Goal: Transaction & Acquisition: Purchase product/service

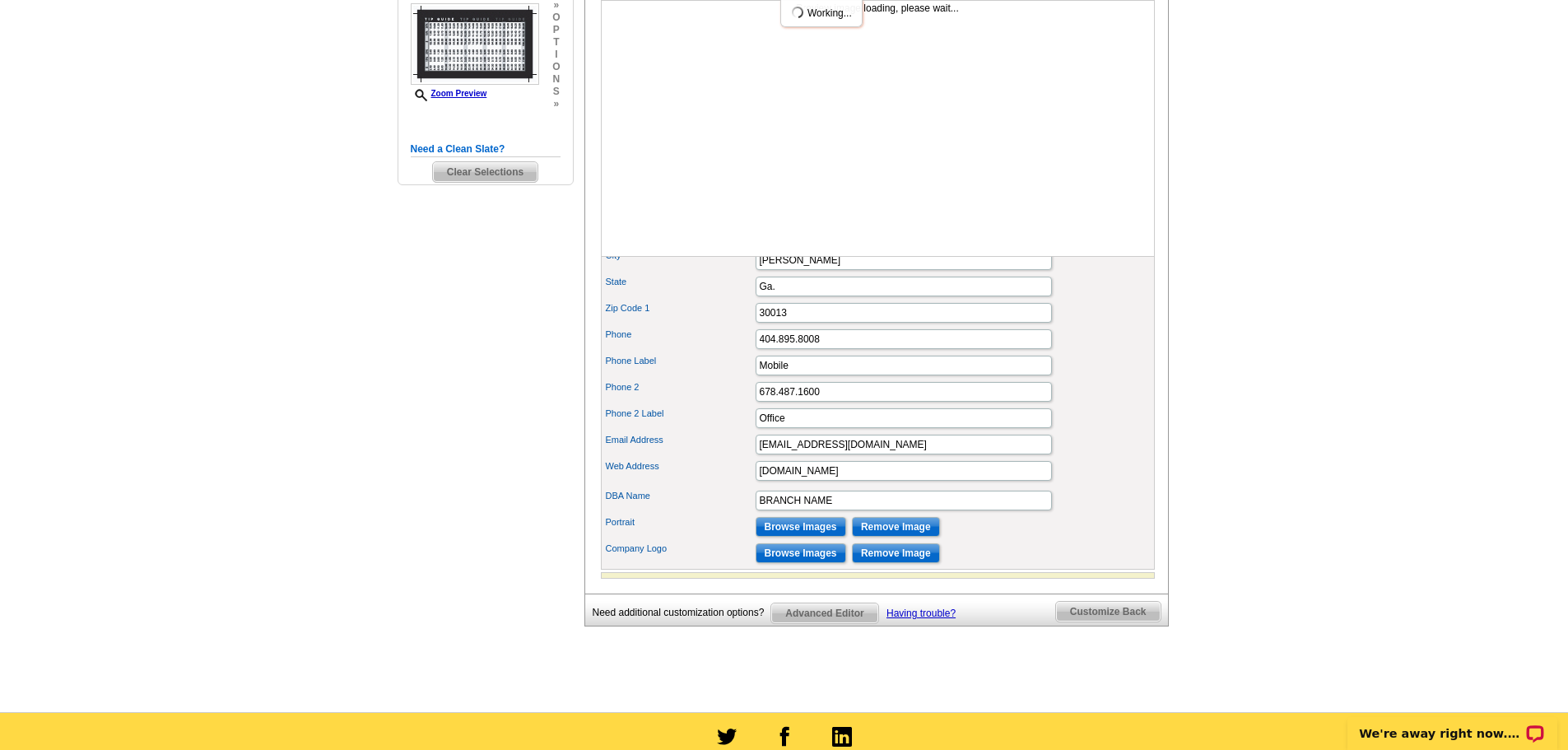
scroll to position [576, 0]
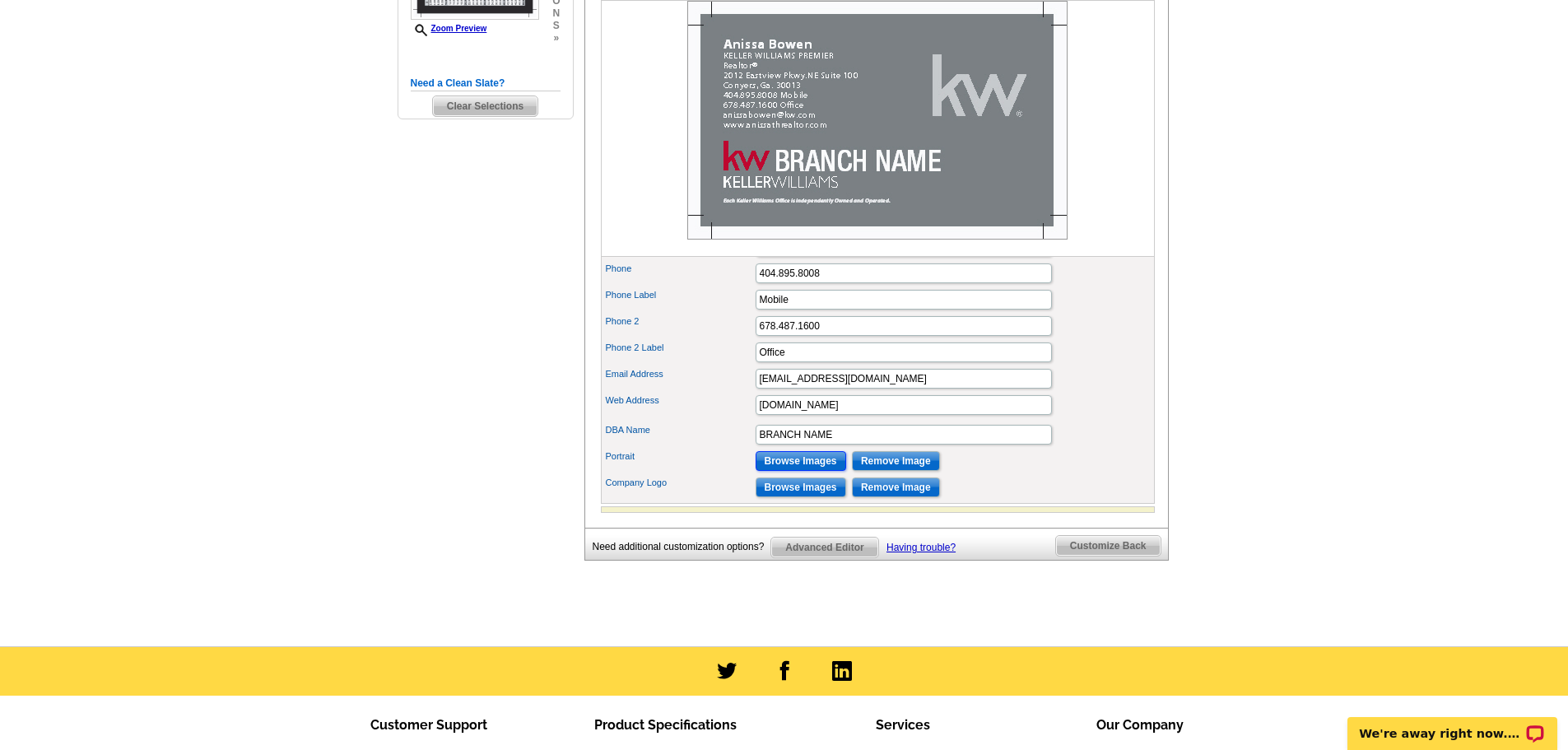
click at [794, 471] on input "Browse Images" at bounding box center [800, 461] width 91 height 20
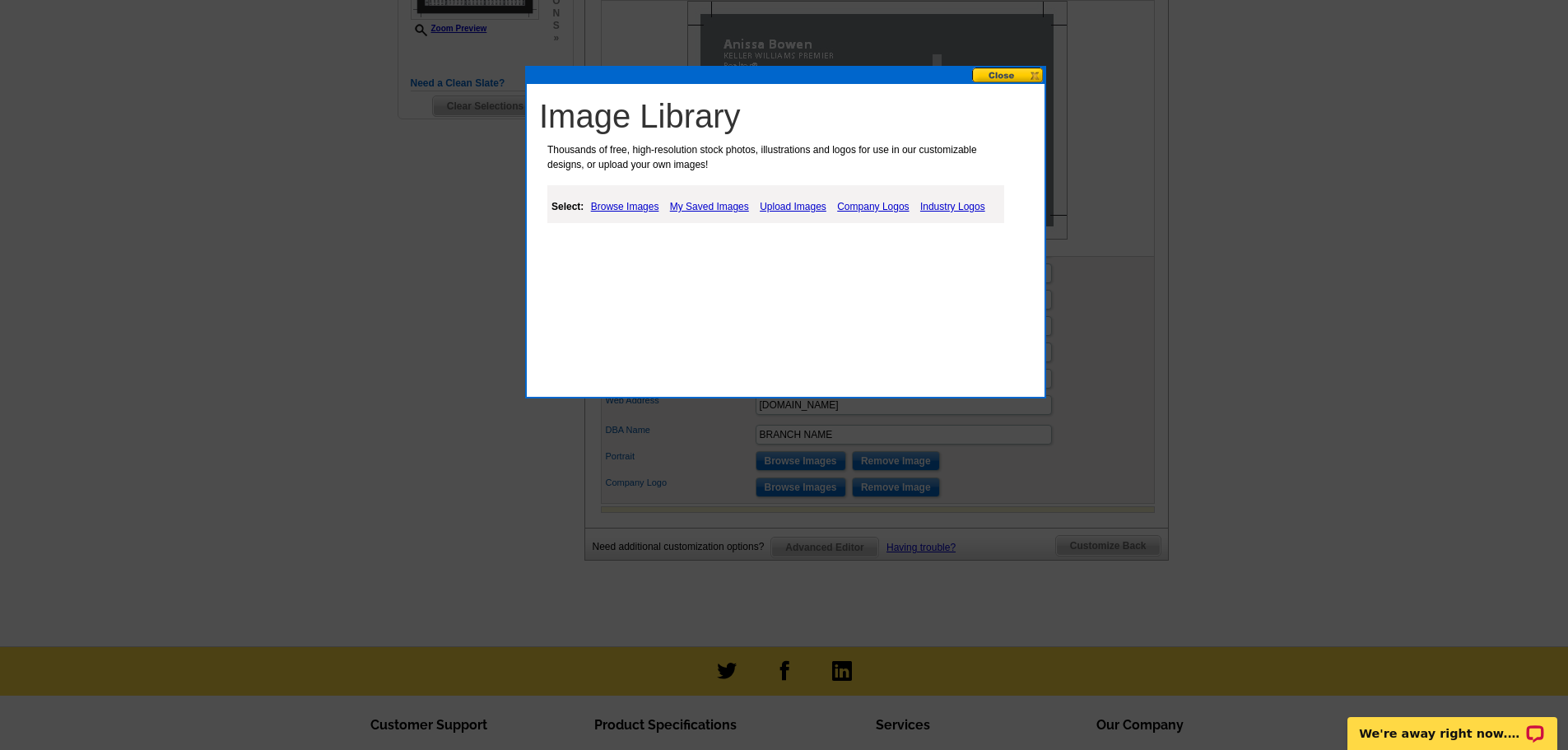
click at [793, 206] on link "Upload Images" at bounding box center [792, 207] width 75 height 20
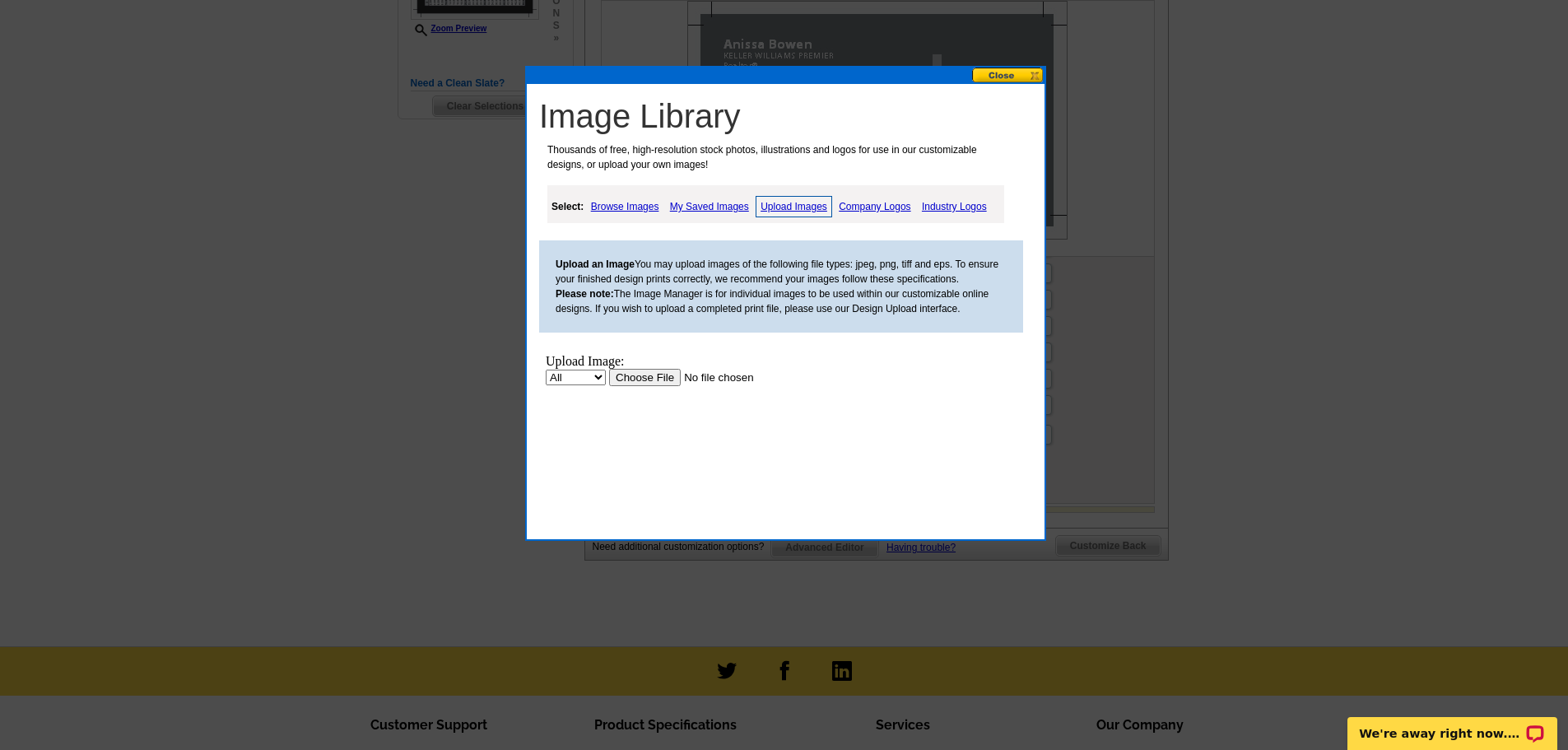
scroll to position [0, 0]
click at [649, 381] on input "file" at bounding box center [713, 377] width 209 height 17
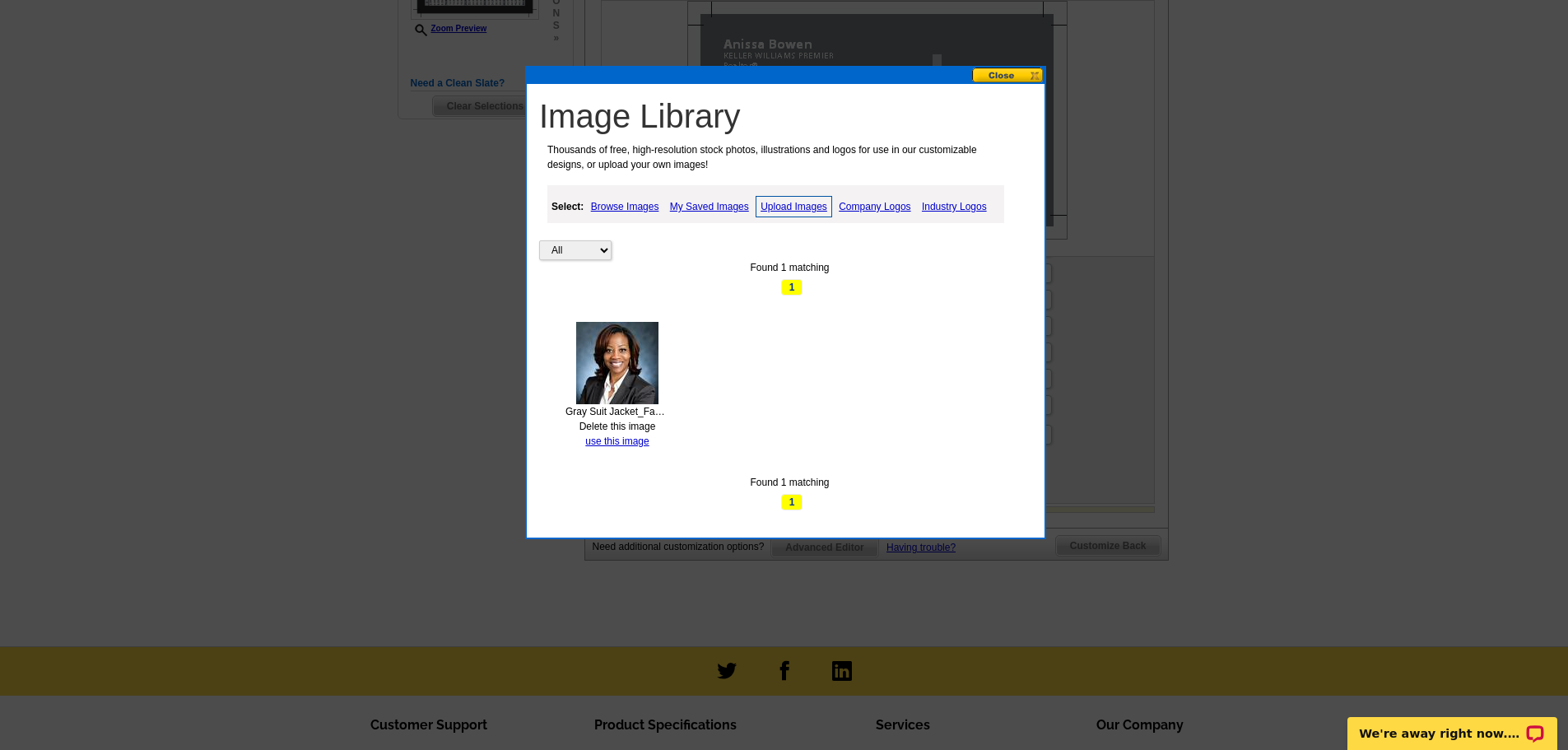
click at [1007, 74] on button at bounding box center [1008, 75] width 73 height 16
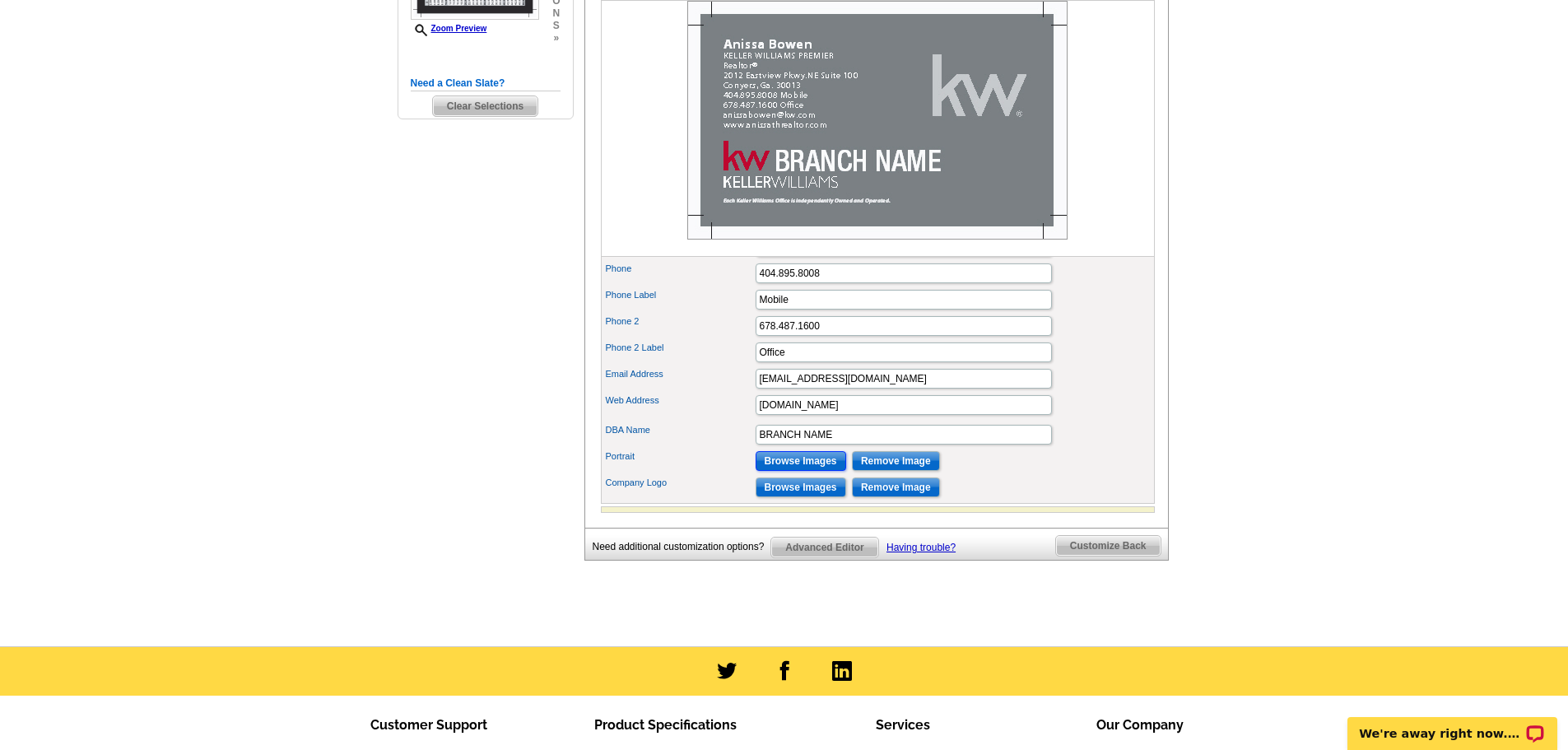
click at [803, 471] on input "Browse Images" at bounding box center [800, 461] width 91 height 20
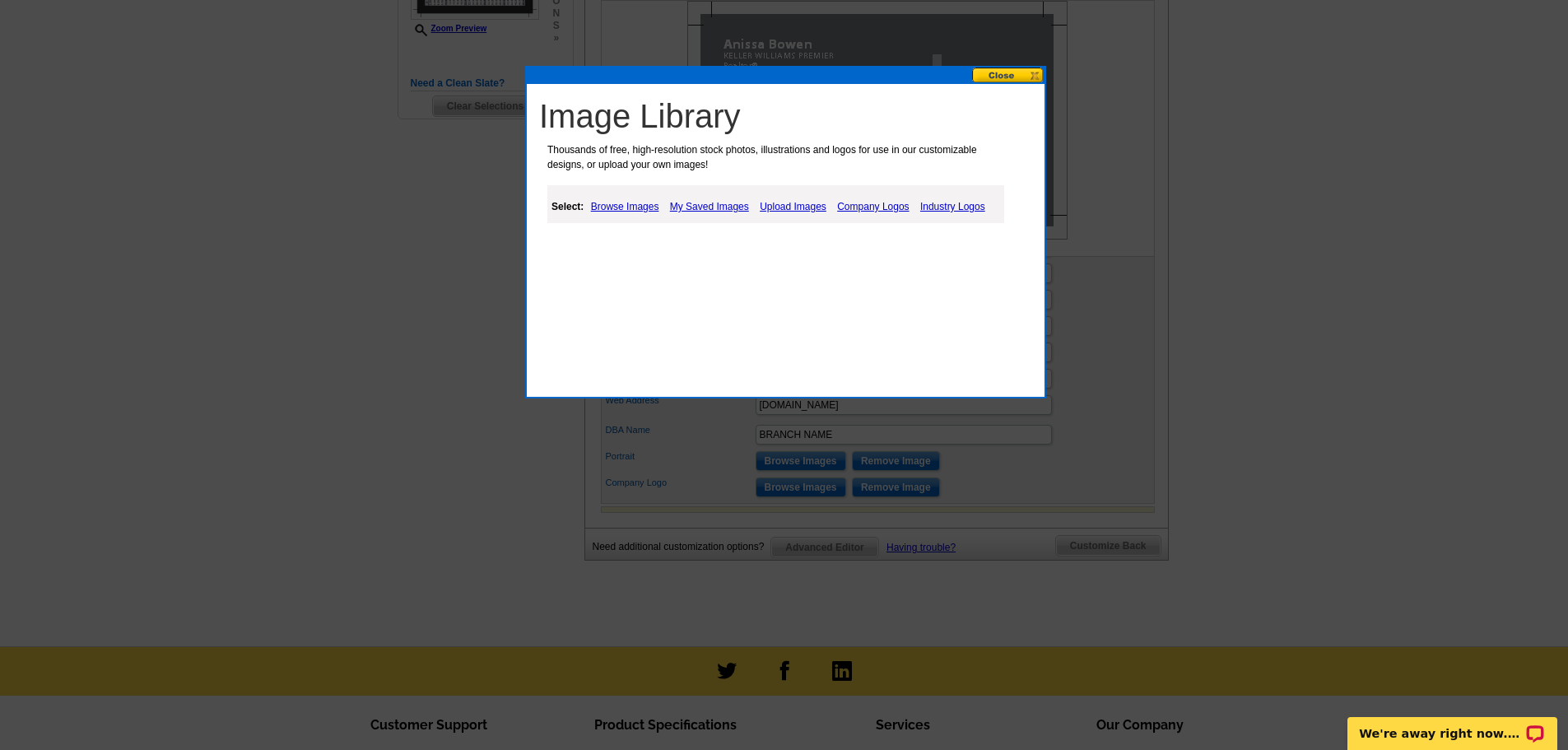
click at [793, 203] on link "Upload Images" at bounding box center [792, 207] width 75 height 20
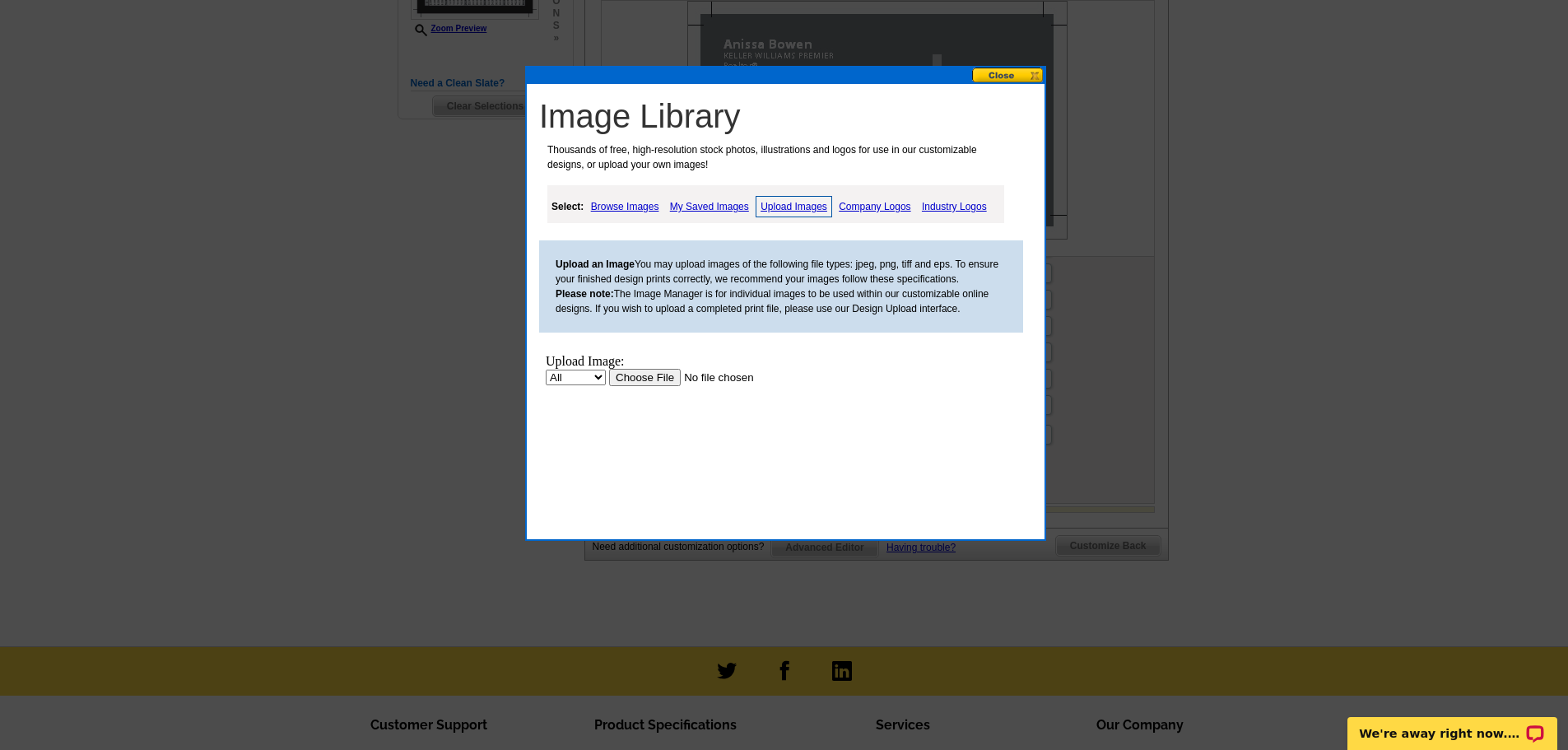
click at [654, 379] on input "file" at bounding box center [713, 377] width 209 height 17
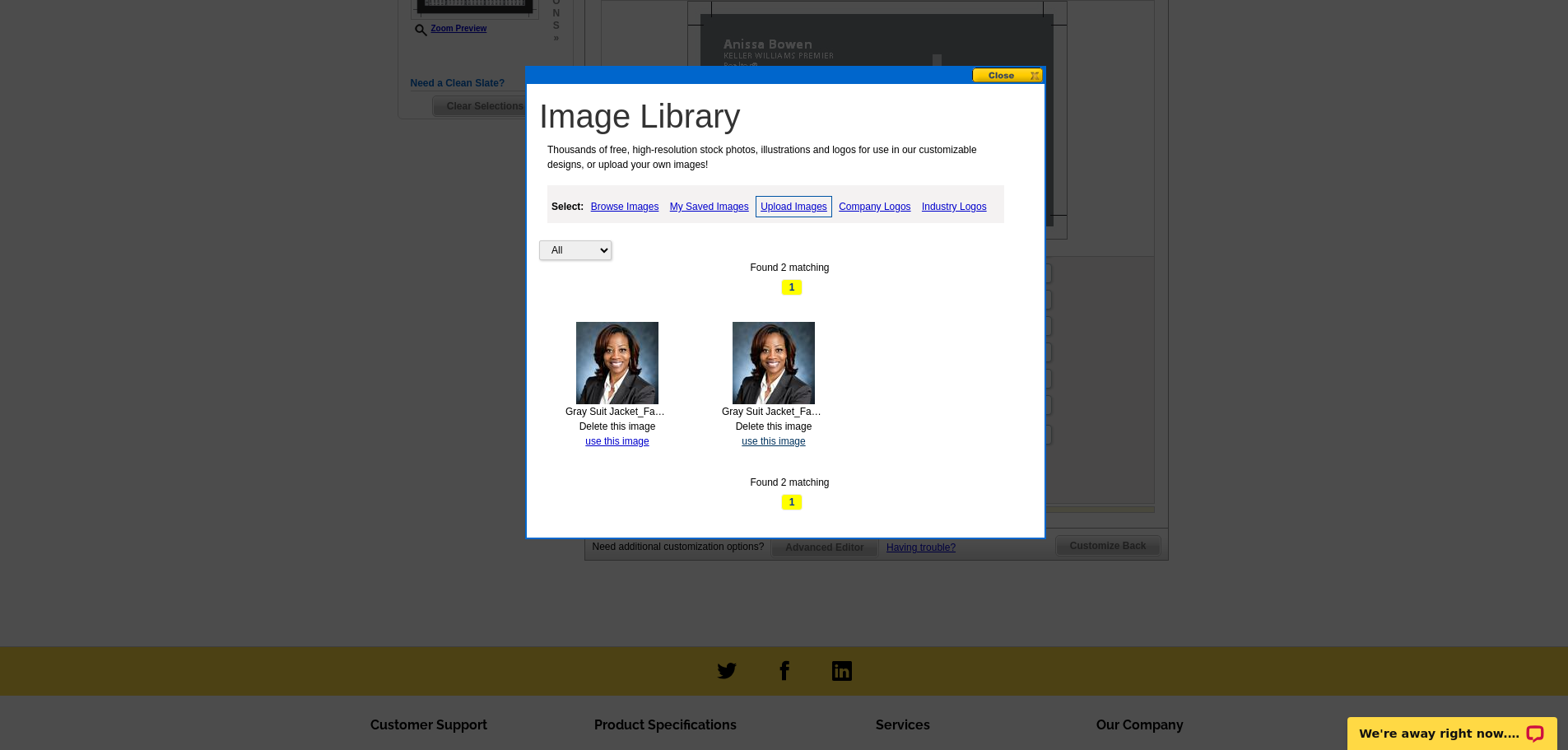
click at [768, 444] on link "use this image" at bounding box center [773, 441] width 63 height 12
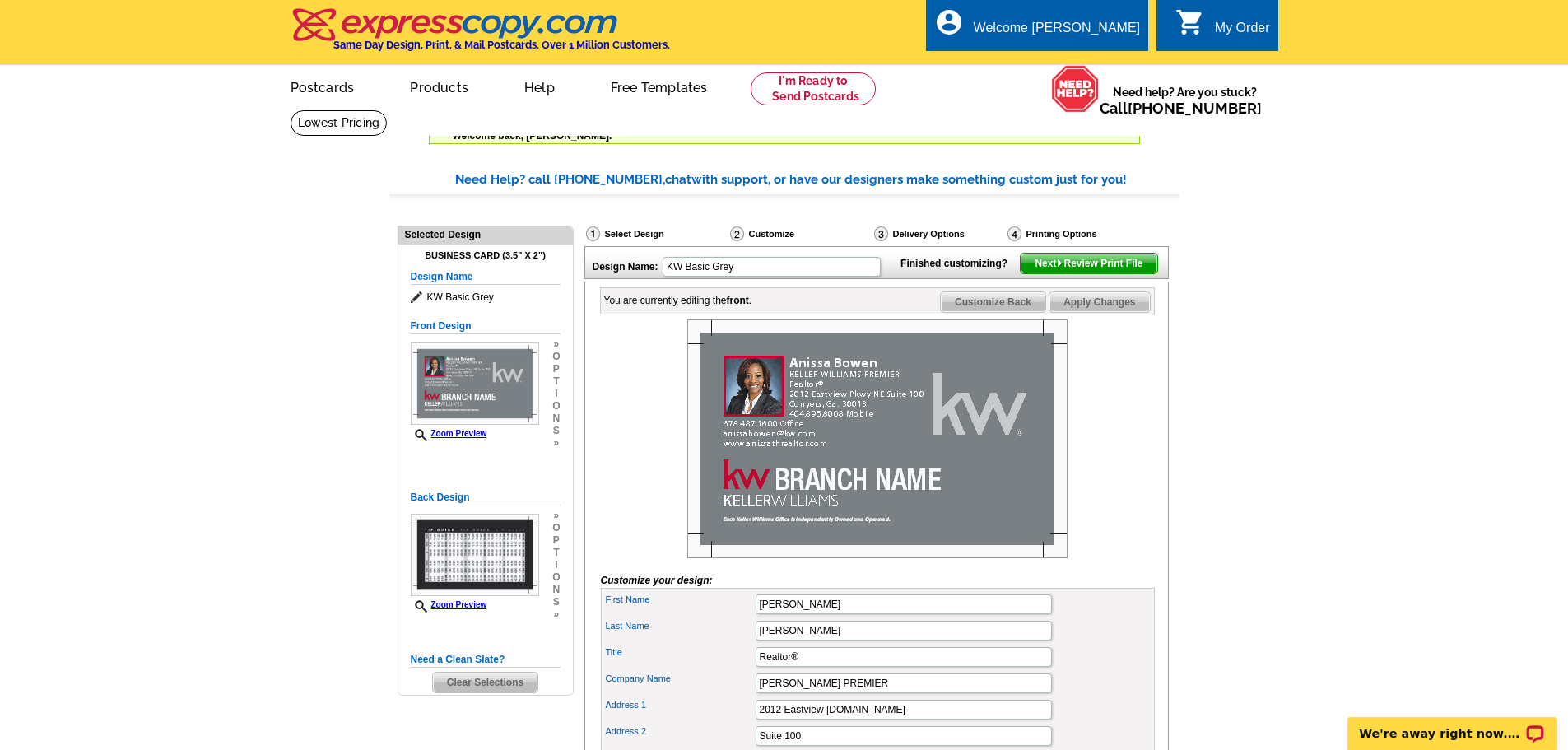
click at [847, 471] on img at bounding box center [878, 438] width 381 height 239
click at [760, 454] on img at bounding box center [878, 438] width 381 height 239
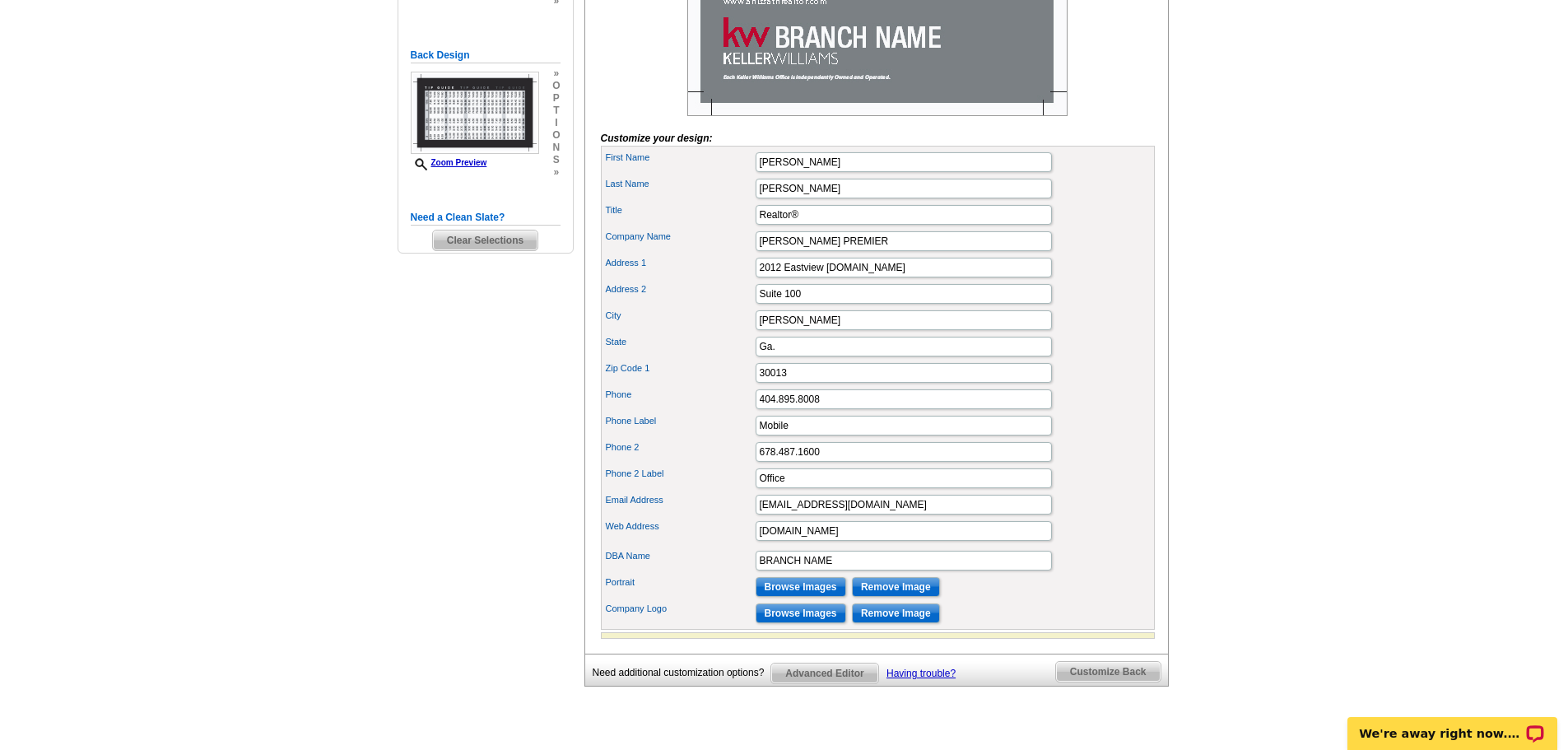
scroll to position [494, 0]
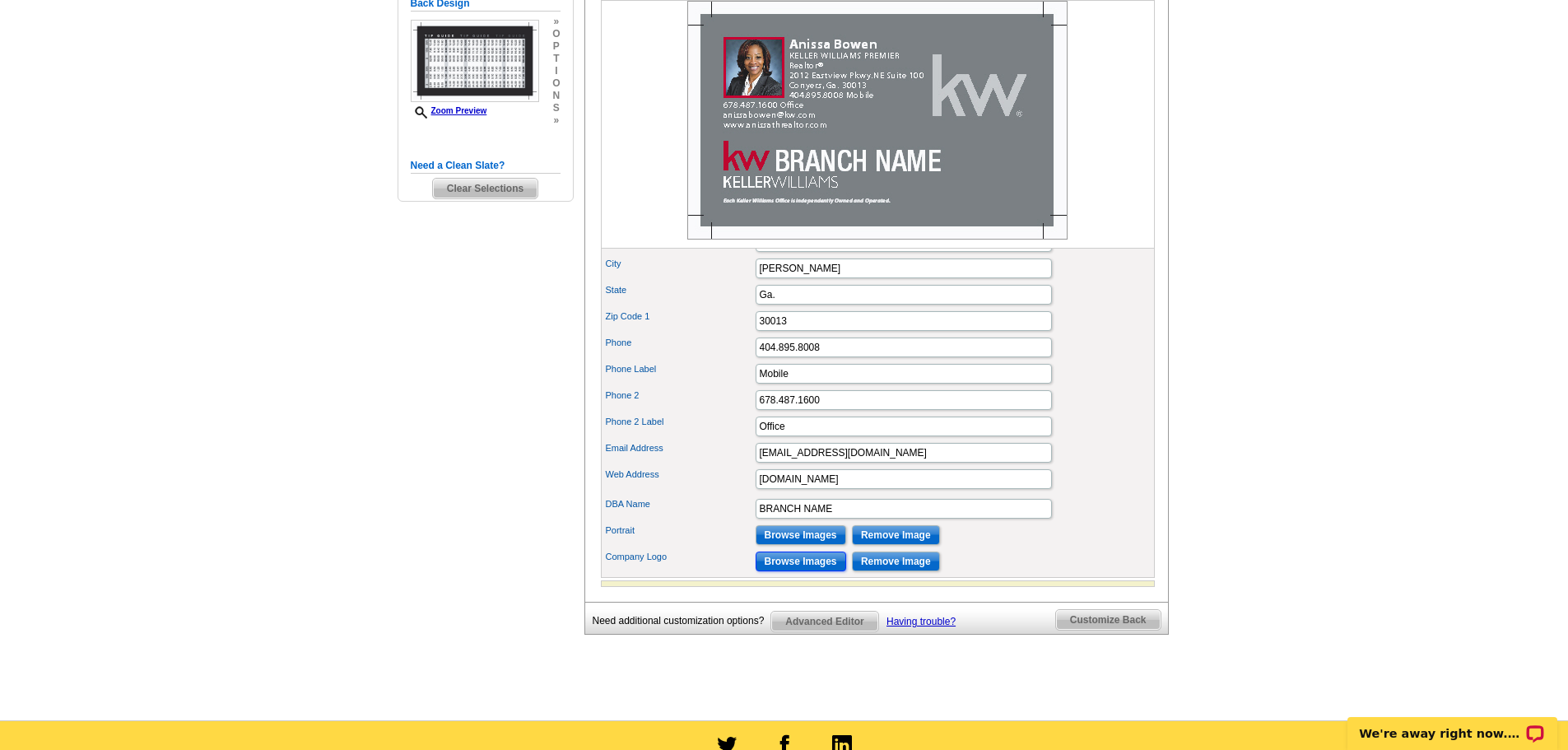
click at [787, 572] on input "Browse Images" at bounding box center [800, 561] width 91 height 20
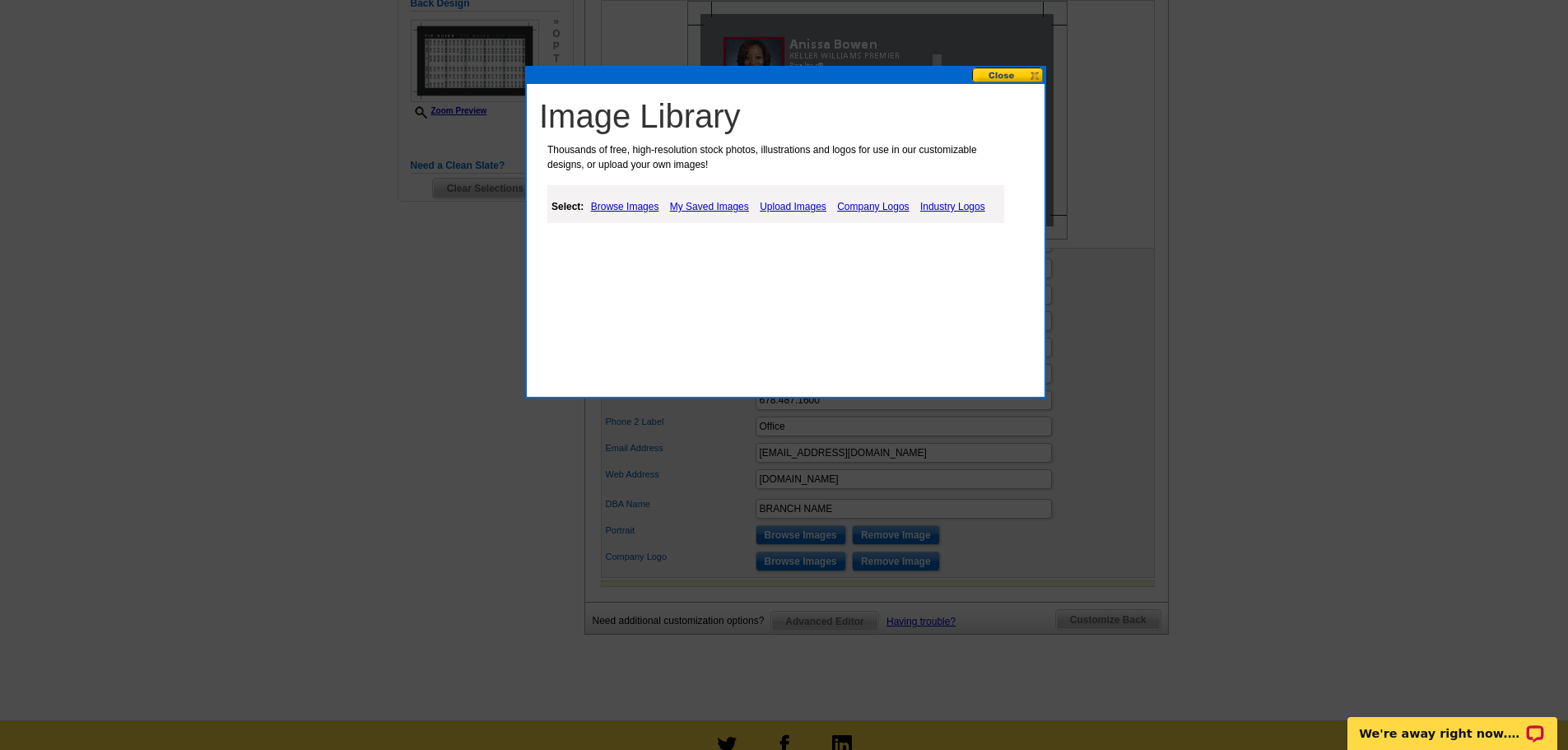
click at [634, 209] on link "Browse Images" at bounding box center [625, 207] width 76 height 20
click at [877, 204] on link "Company Logos" at bounding box center [875, 207] width 80 height 20
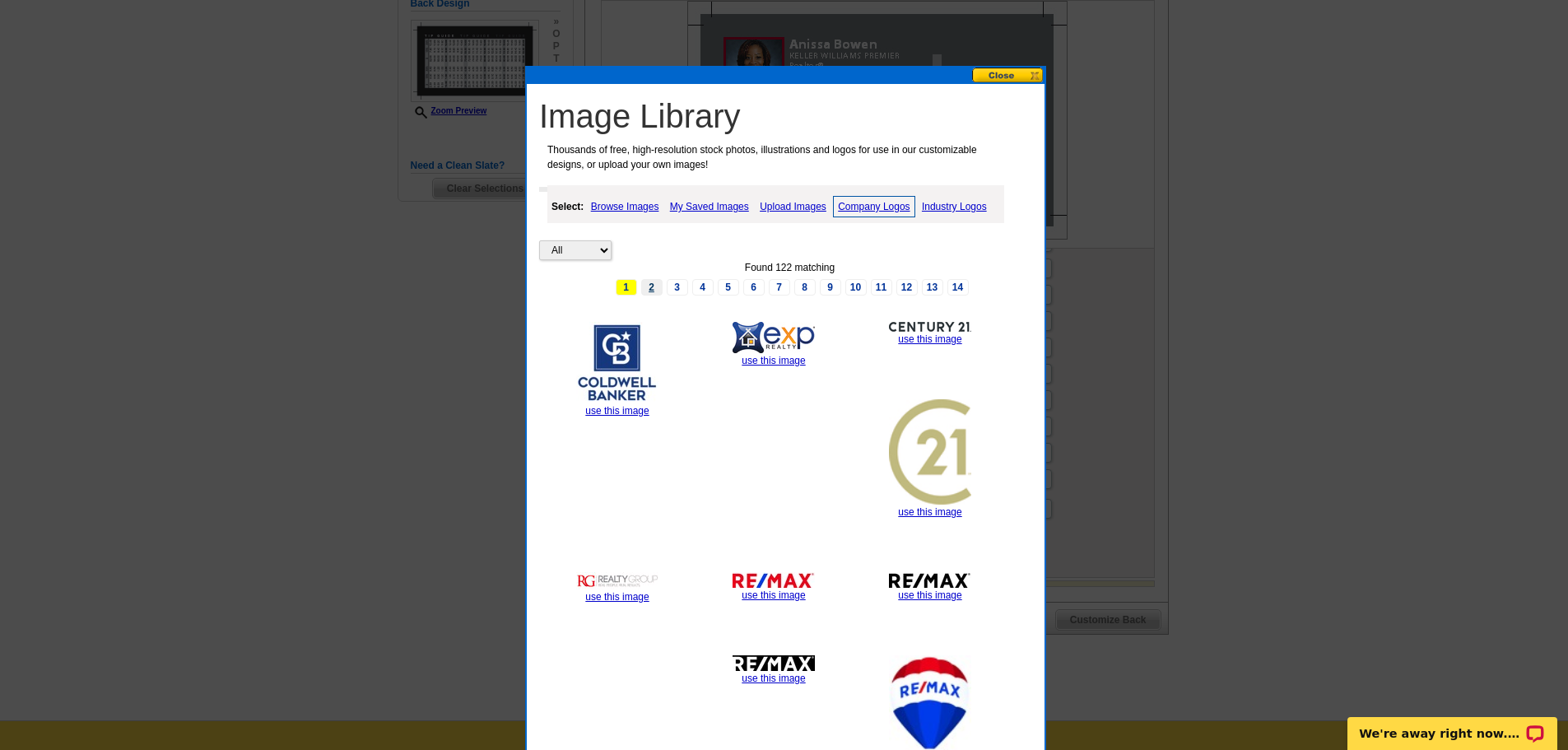
click at [652, 288] on link "2" at bounding box center [652, 287] width 21 height 17
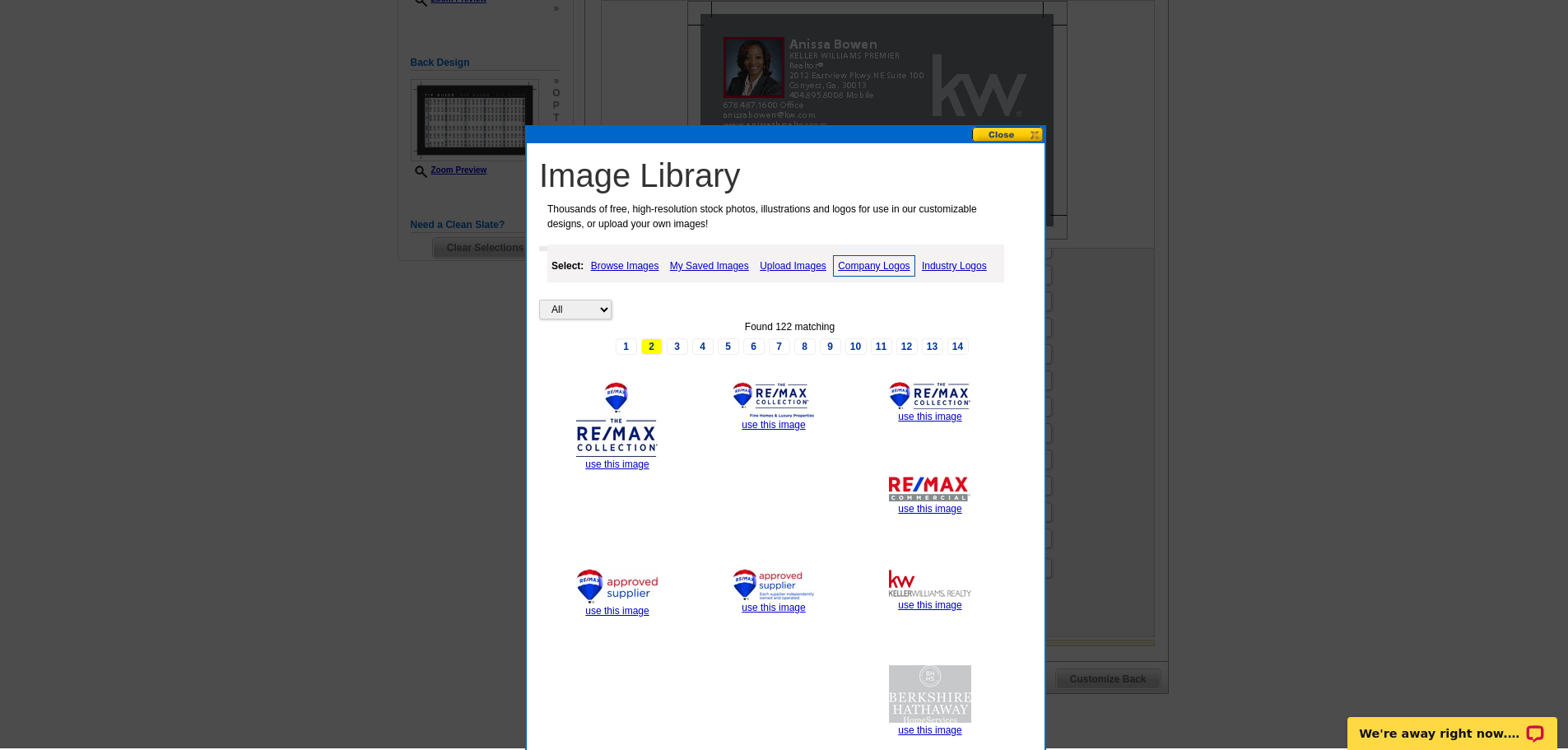
scroll to position [433, 0]
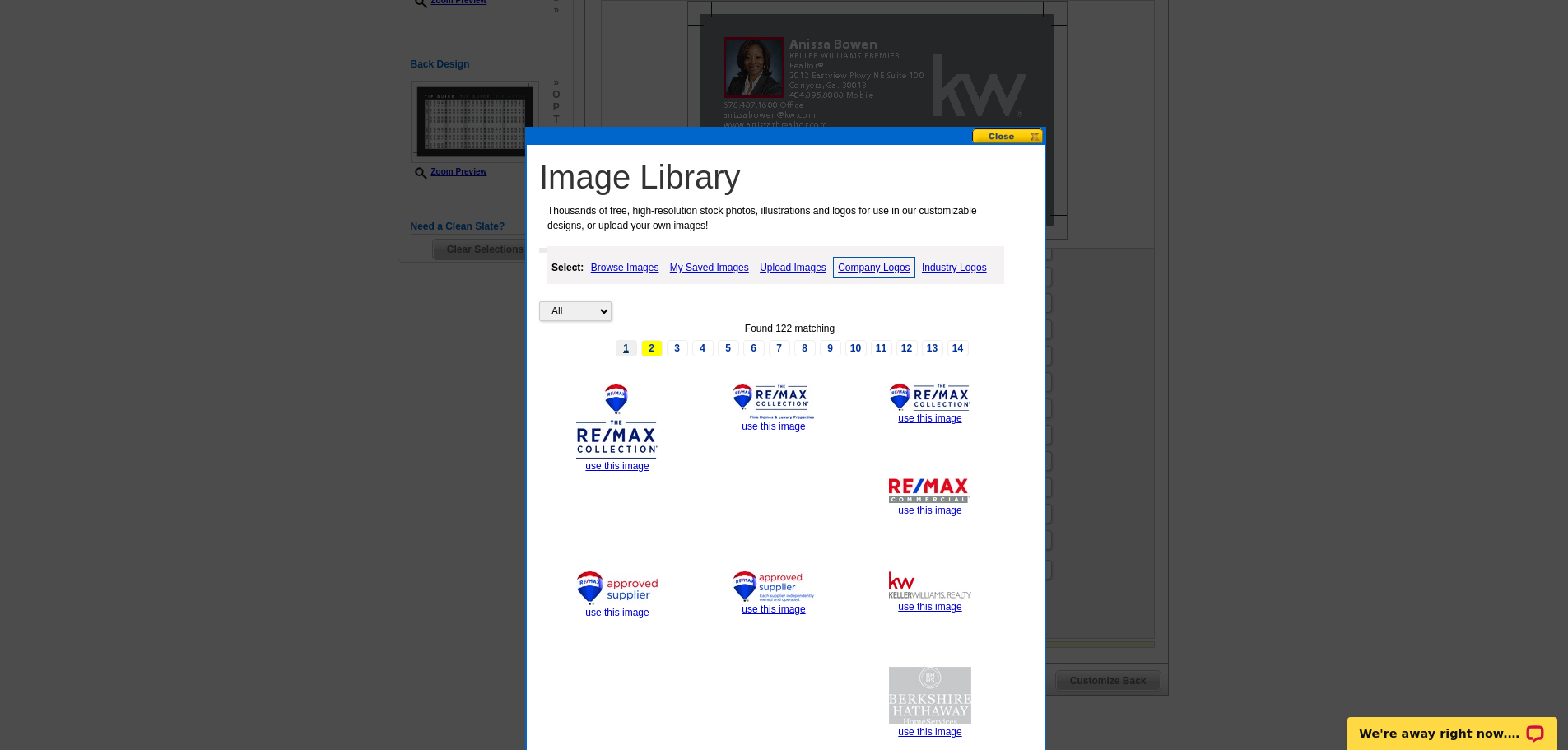
click at [630, 343] on link "1" at bounding box center [626, 348] width 21 height 17
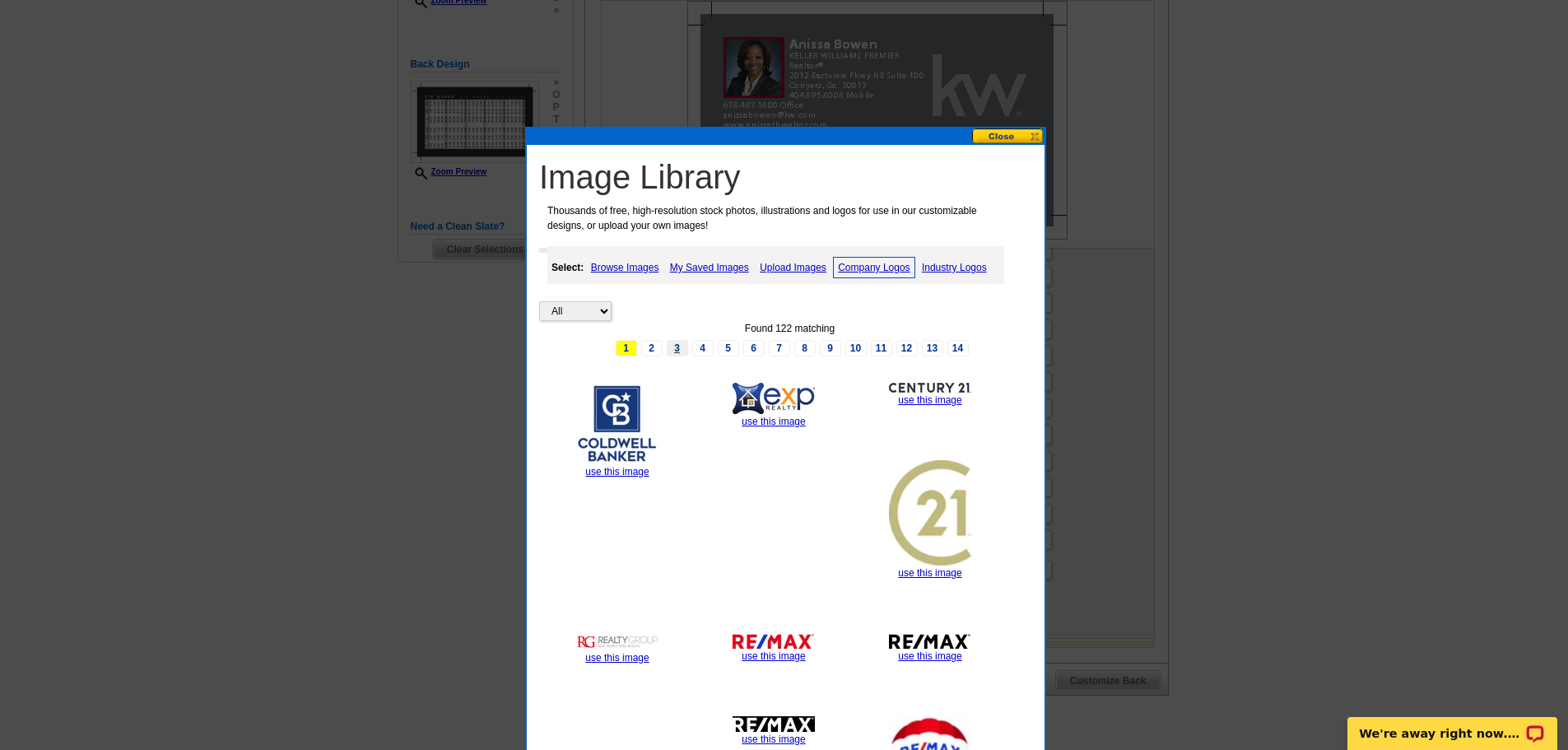
click at [674, 346] on link "3" at bounding box center [677, 348] width 21 height 17
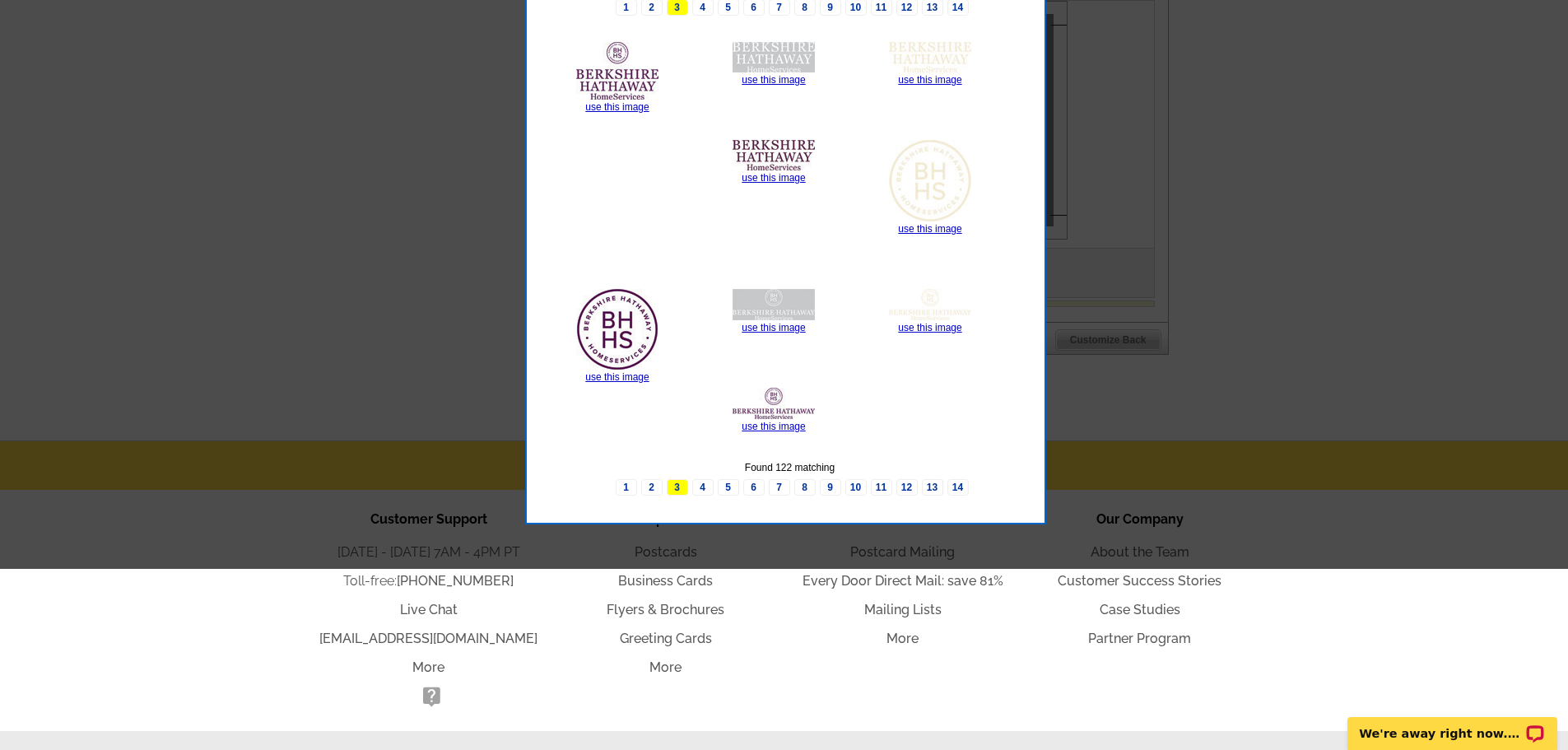
scroll to position [516, 0]
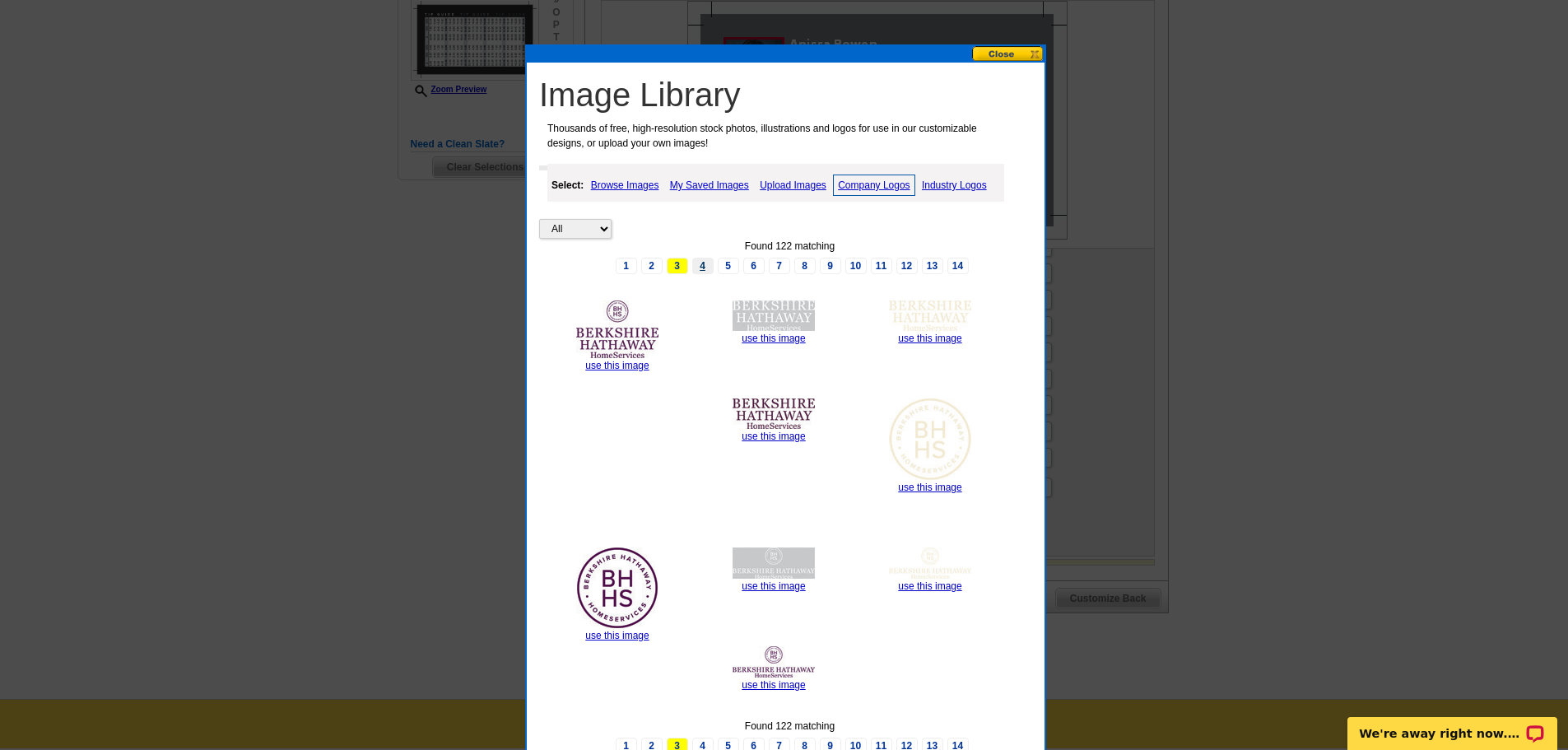
click at [705, 265] on link "4" at bounding box center [703, 265] width 21 height 17
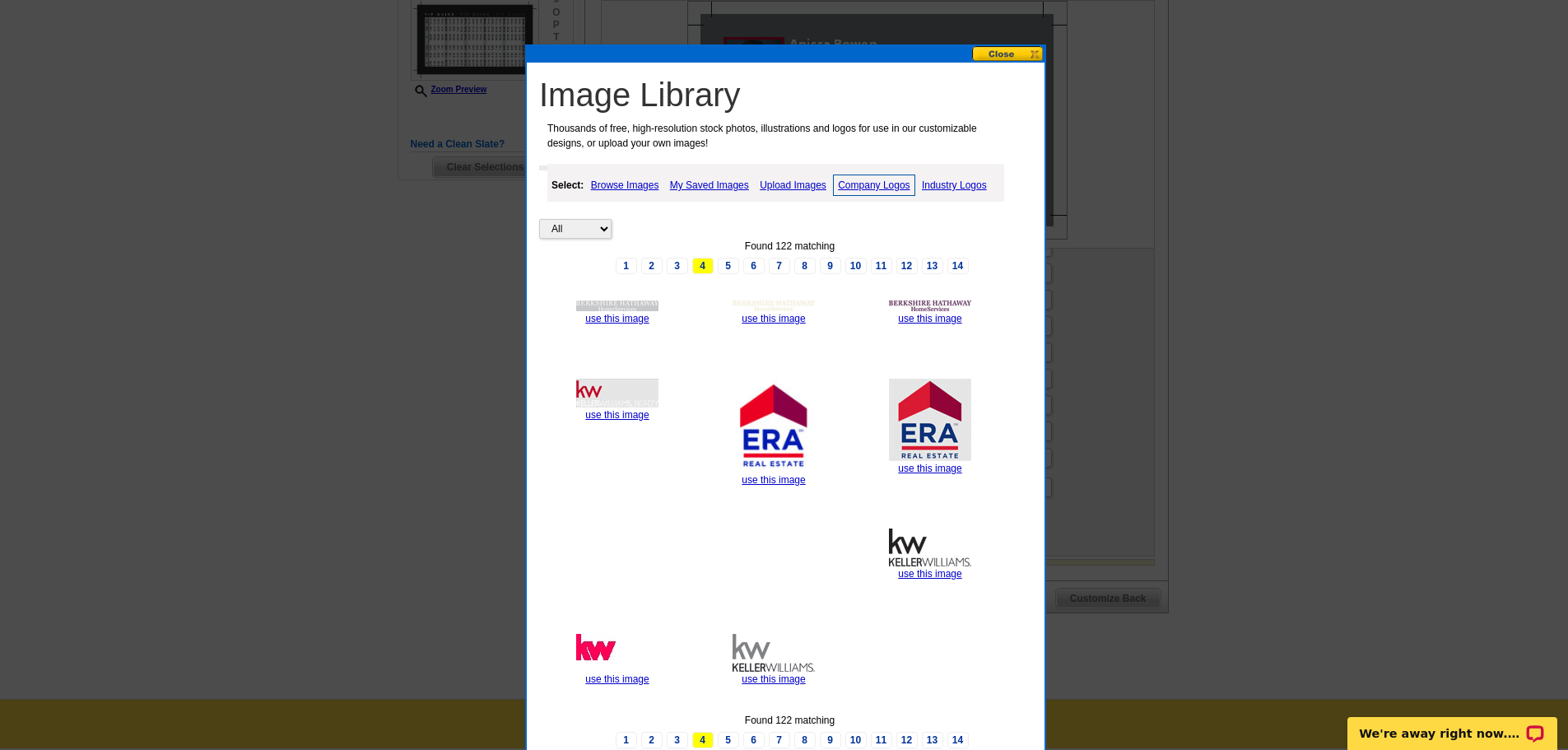
click at [604, 392] on img at bounding box center [617, 393] width 83 height 28
click at [613, 415] on link "use this image" at bounding box center [616, 414] width 63 height 12
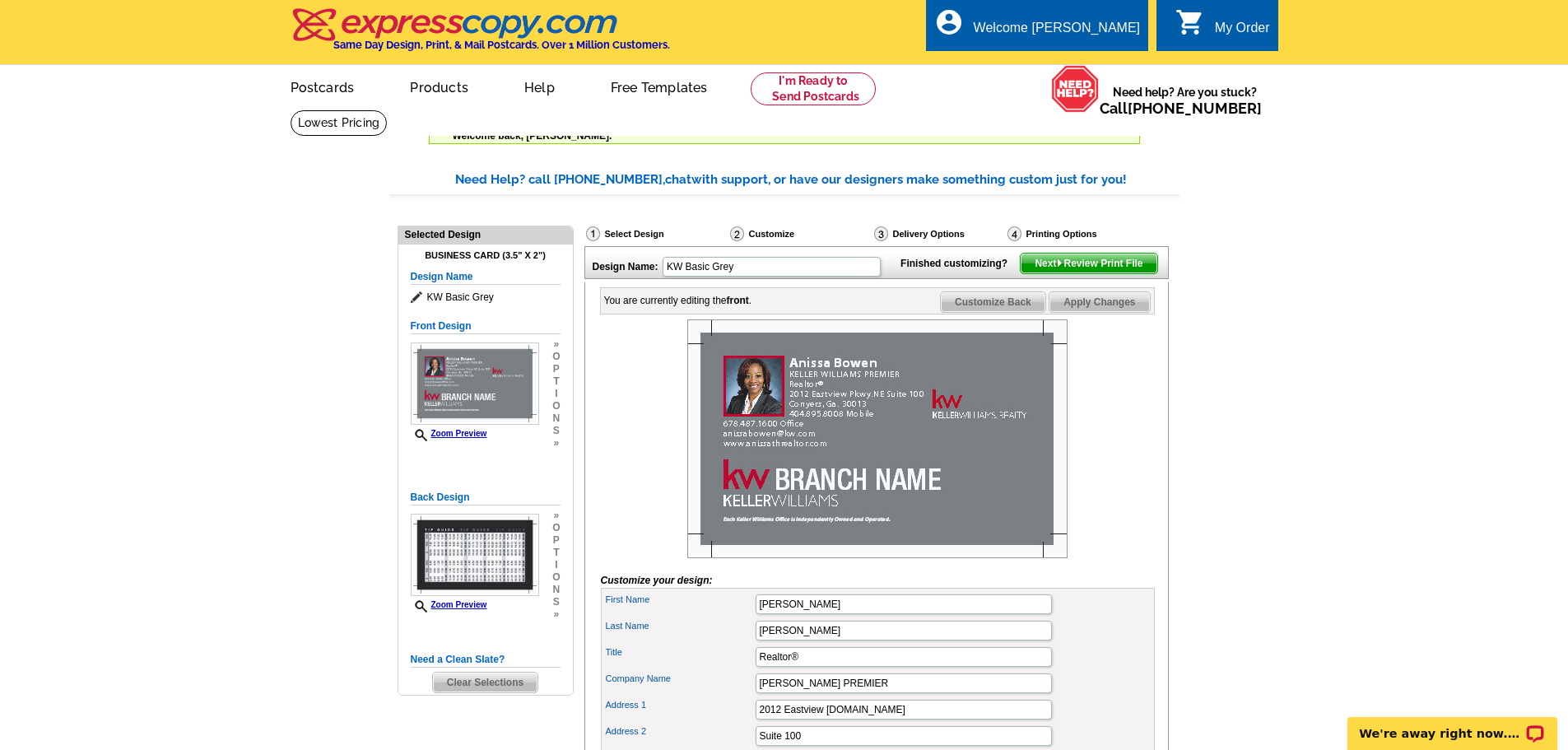
click at [877, 503] on img at bounding box center [878, 438] width 381 height 239
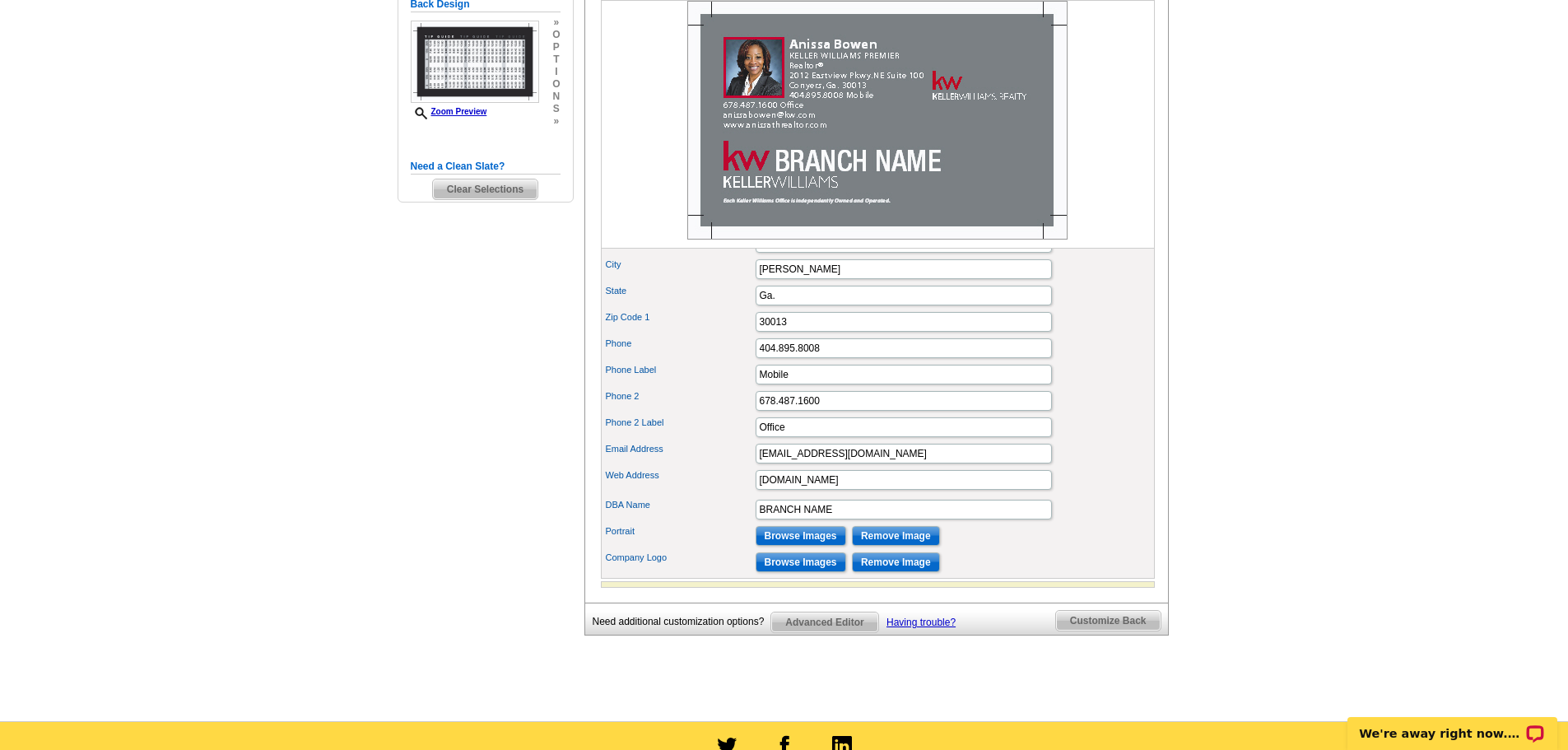
scroll to position [494, 0]
drag, startPoint x: 835, startPoint y: 536, endPoint x: 753, endPoint y: 528, distance: 82.4
click at [753, 522] on div "DBA Name BRANCH NAME" at bounding box center [878, 509] width 548 height 27
type input "PREMIER"
click at [1032, 574] on div "Company Logo Browse Images Remove Image" at bounding box center [878, 562] width 548 height 27
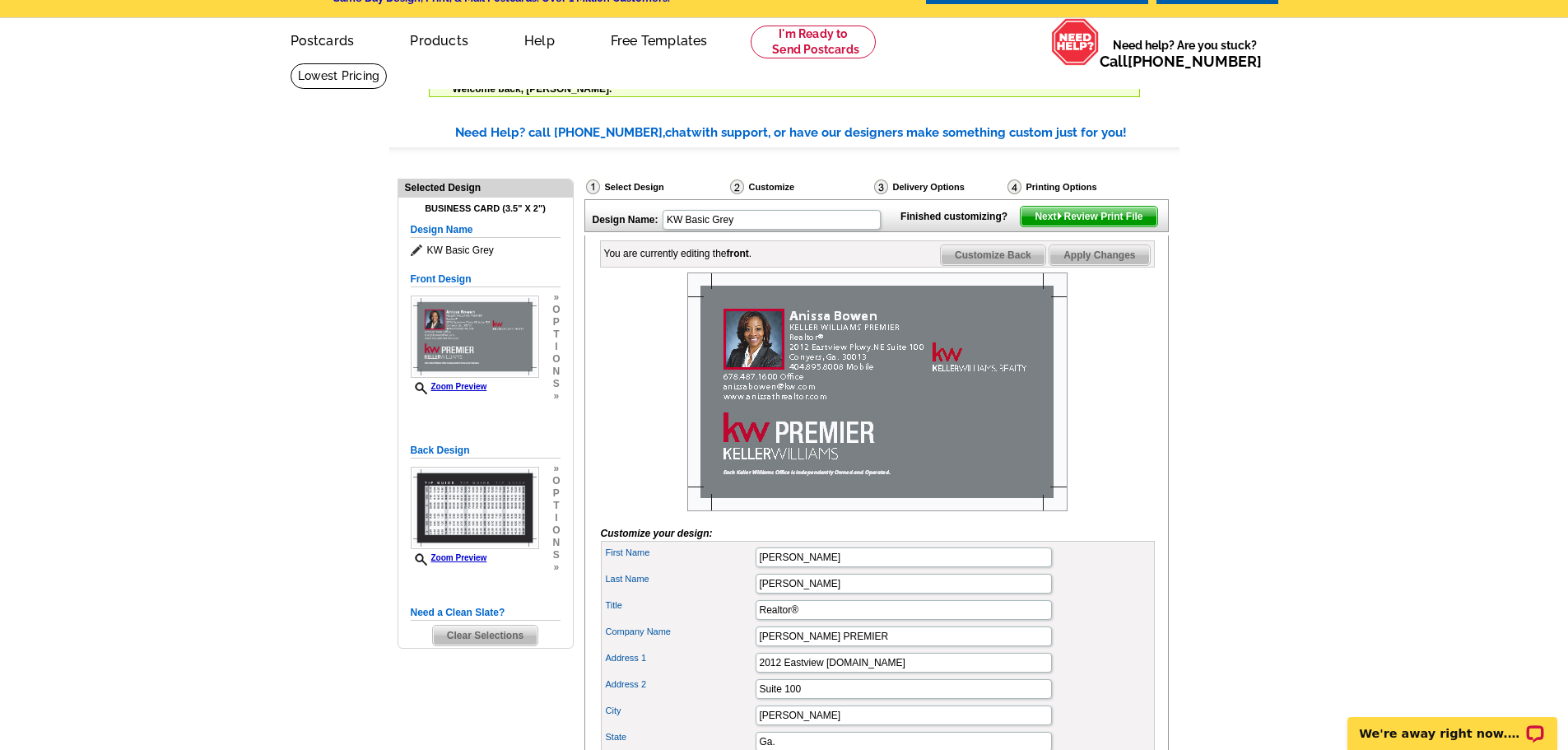
scroll to position [0, 0]
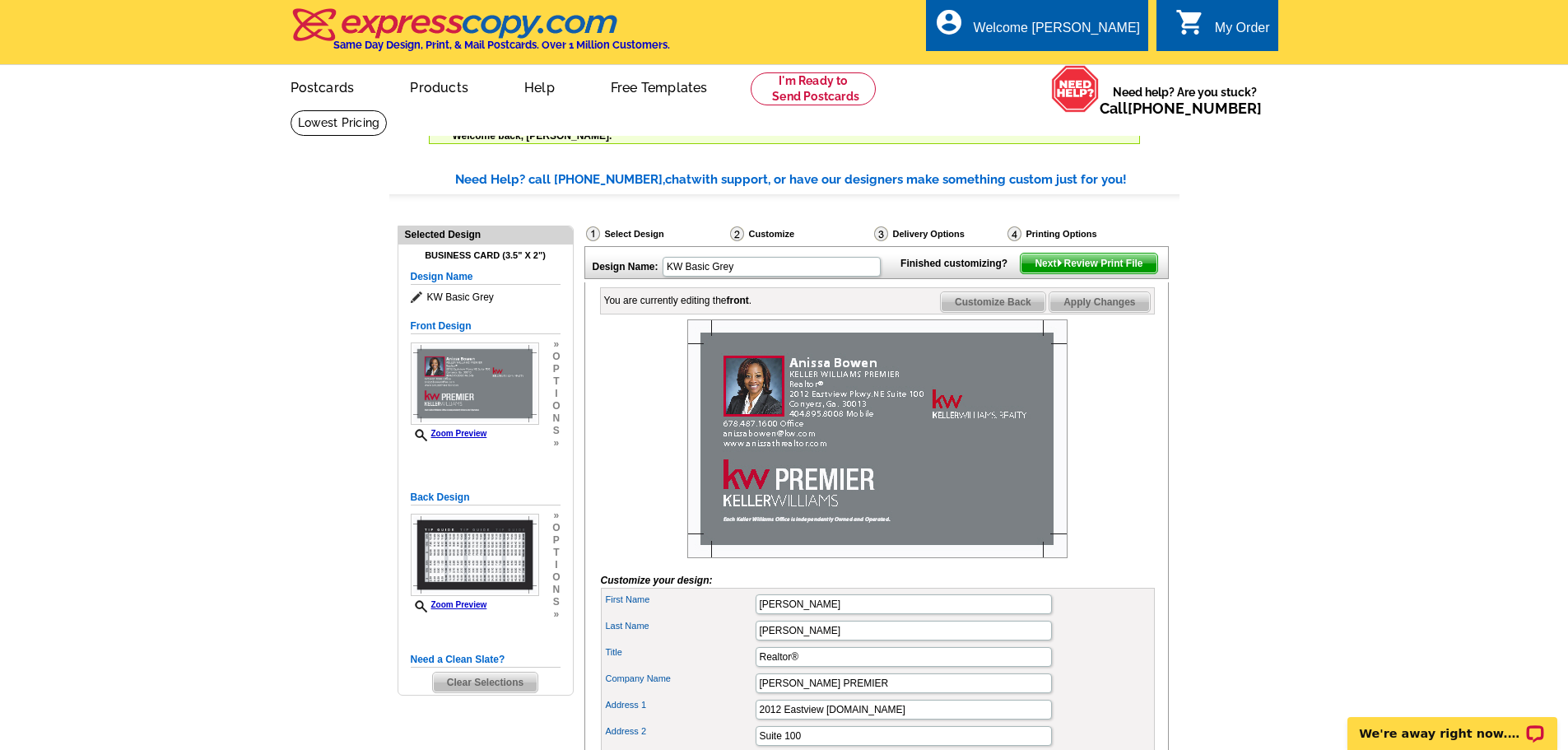
click at [1086, 273] on span "Next Review Print File" at bounding box center [1088, 264] width 136 height 20
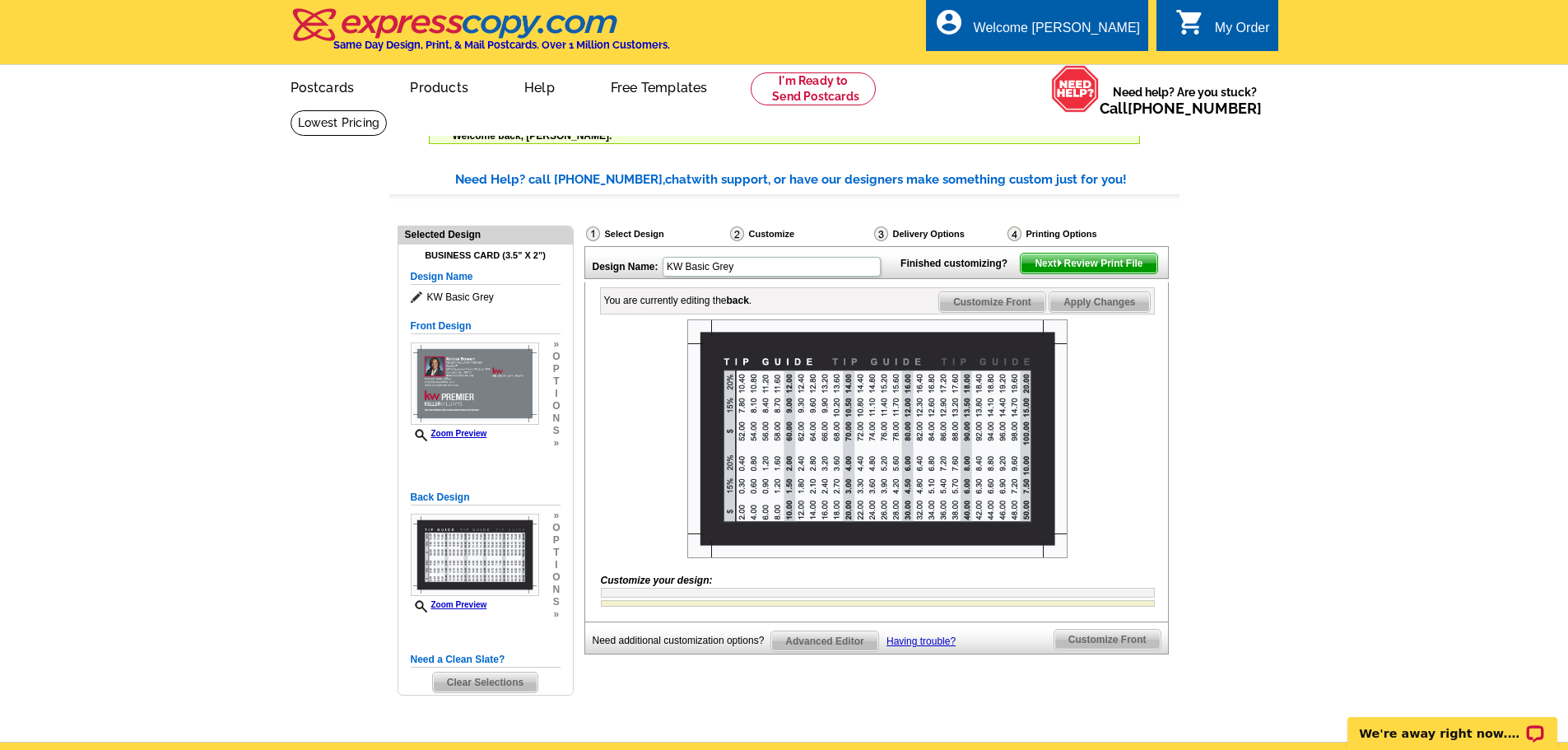
click at [1092, 273] on span "Next Review Print File" at bounding box center [1088, 264] width 136 height 20
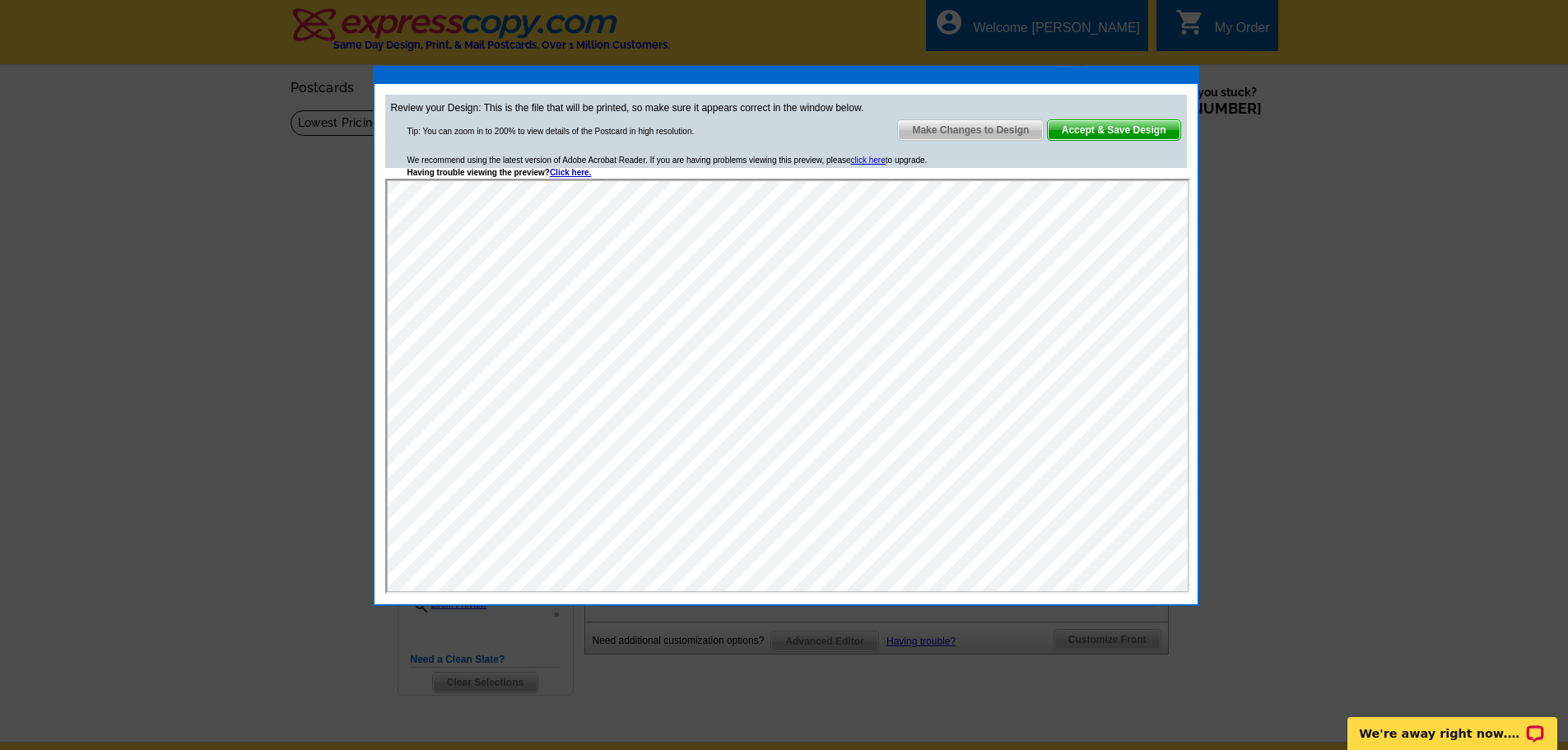
click at [1097, 134] on span "Accept & Save Design" at bounding box center [1114, 130] width 132 height 20
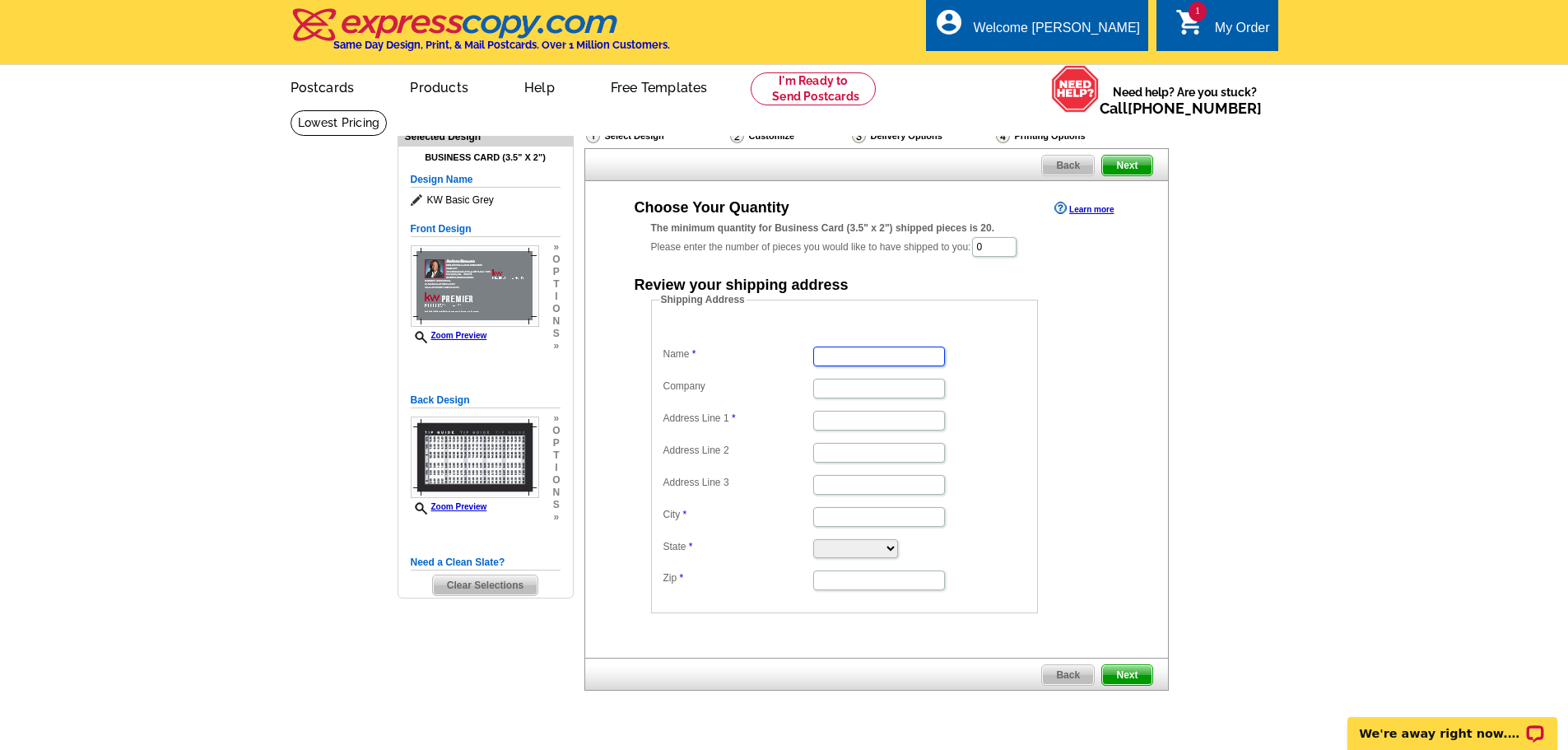
click at [835, 357] on input "Name" at bounding box center [879, 357] width 131 height 20
click at [846, 359] on input "Name" at bounding box center [879, 357] width 131 height 20
type input "[PERSON_NAME]"
type input "[PERSON_NAME] Premier"
type input "[STREET_ADDRESS]"
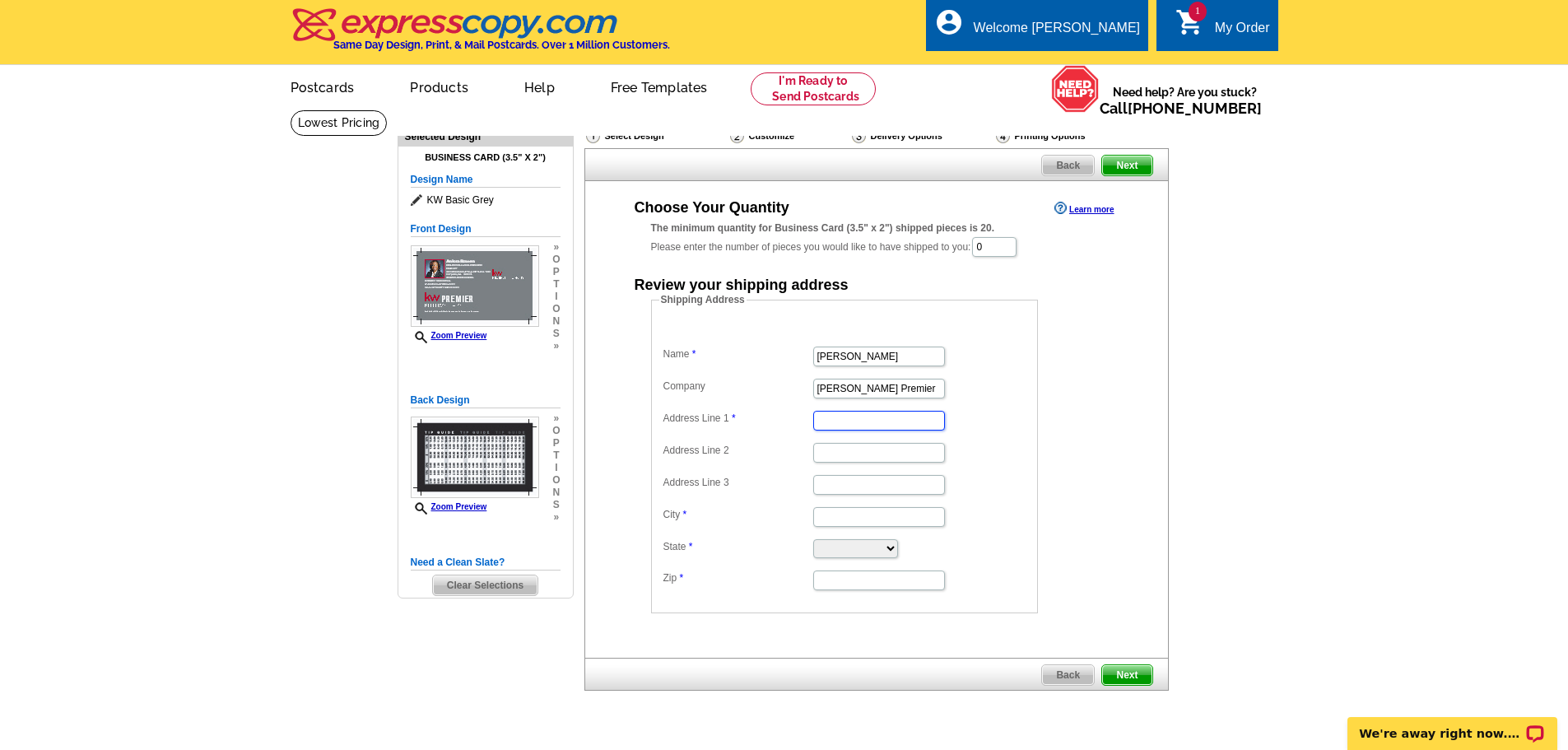
type input "[GEOGRAPHIC_DATA]"
type input "Stockbridge"
select select "GA"
type input "30281"
click at [1129, 674] on span "Next" at bounding box center [1127, 675] width 50 height 20
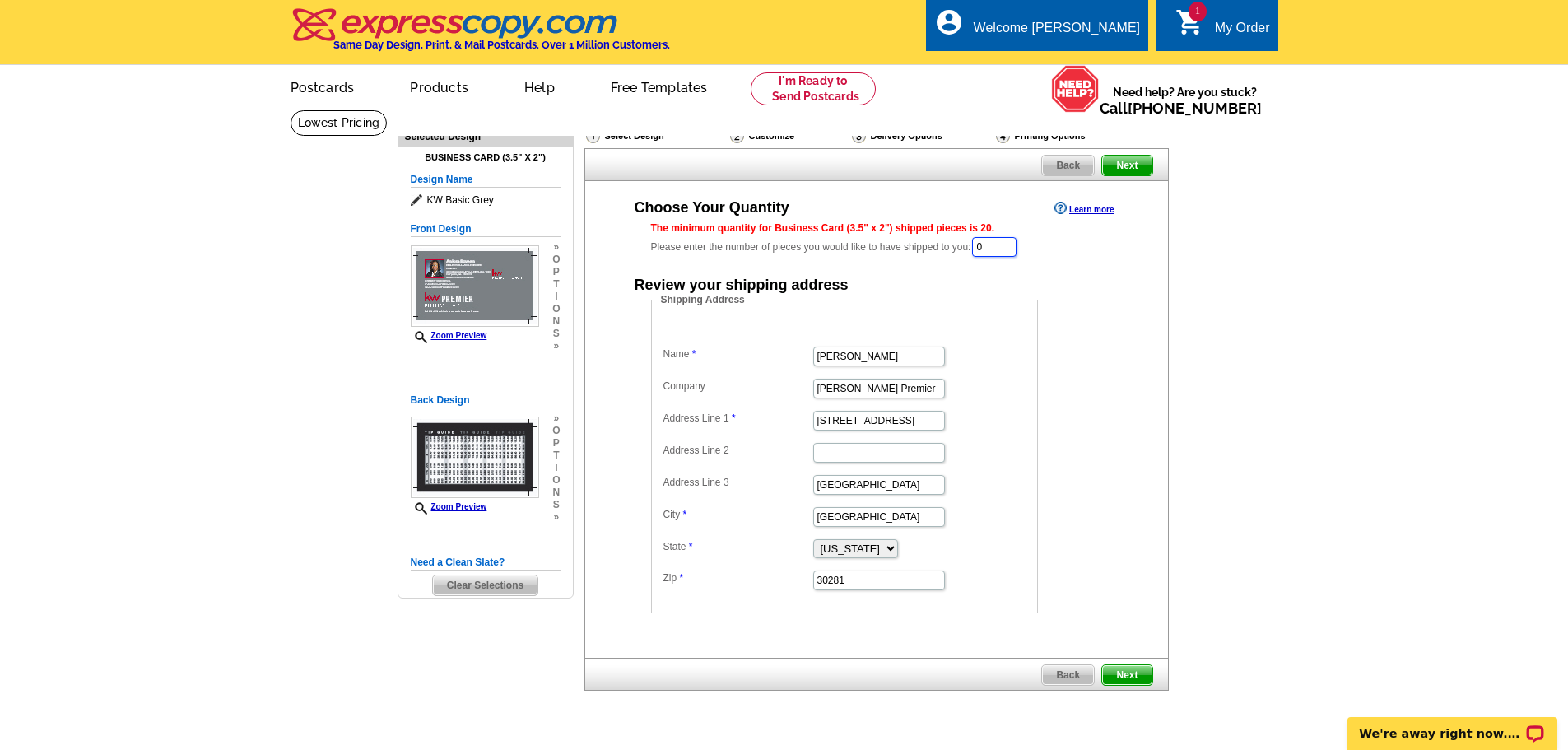
drag, startPoint x: 992, startPoint y: 254, endPoint x: 979, endPoint y: 253, distance: 13.0
click at [979, 253] on div "The minimum quantity for Business Card (3.5" x 2") shipped pieces is 20. Please…" at bounding box center [877, 240] width 451 height 38
type input "2"
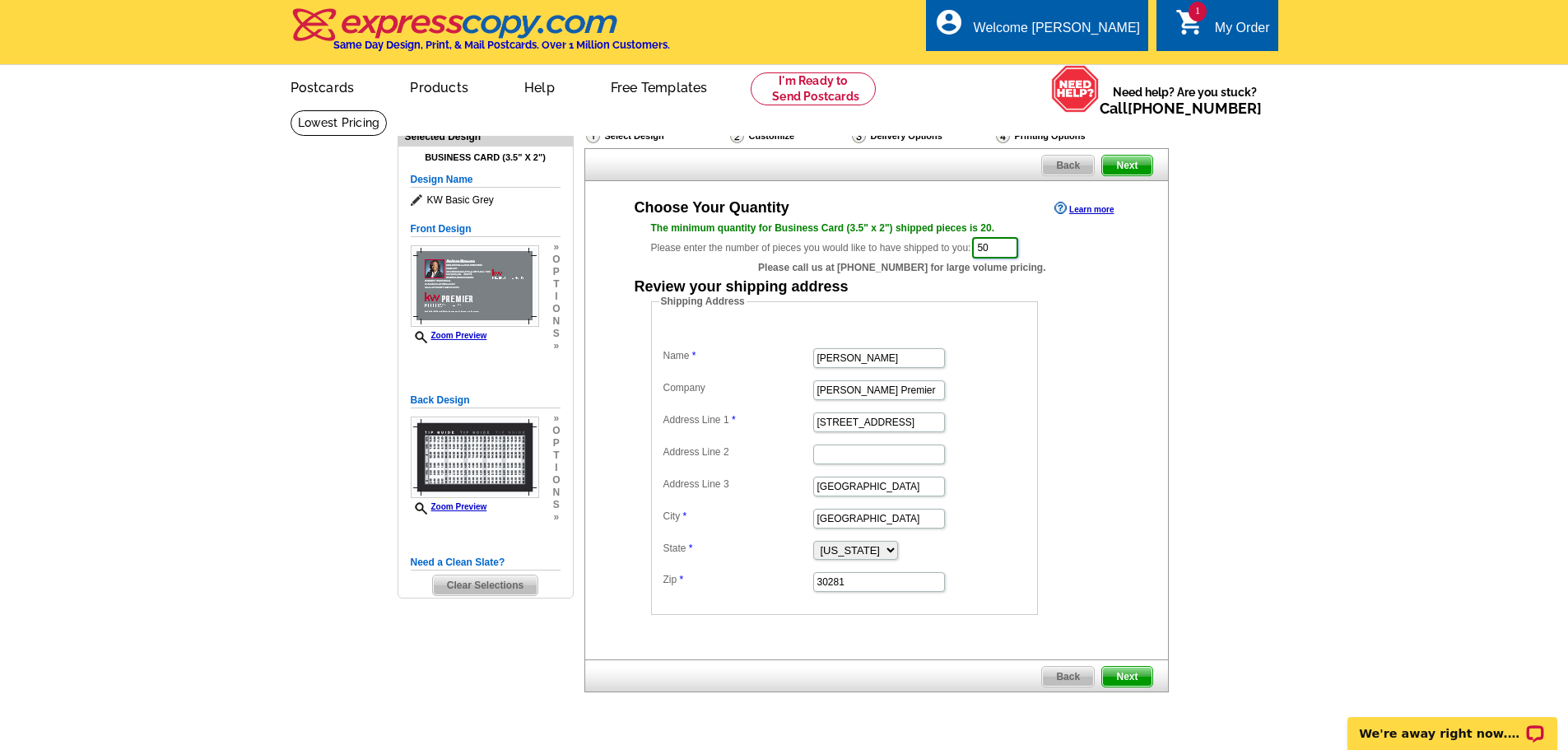
type input "5"
type input "1"
type input "250"
click at [1131, 679] on span "Next" at bounding box center [1127, 676] width 50 height 20
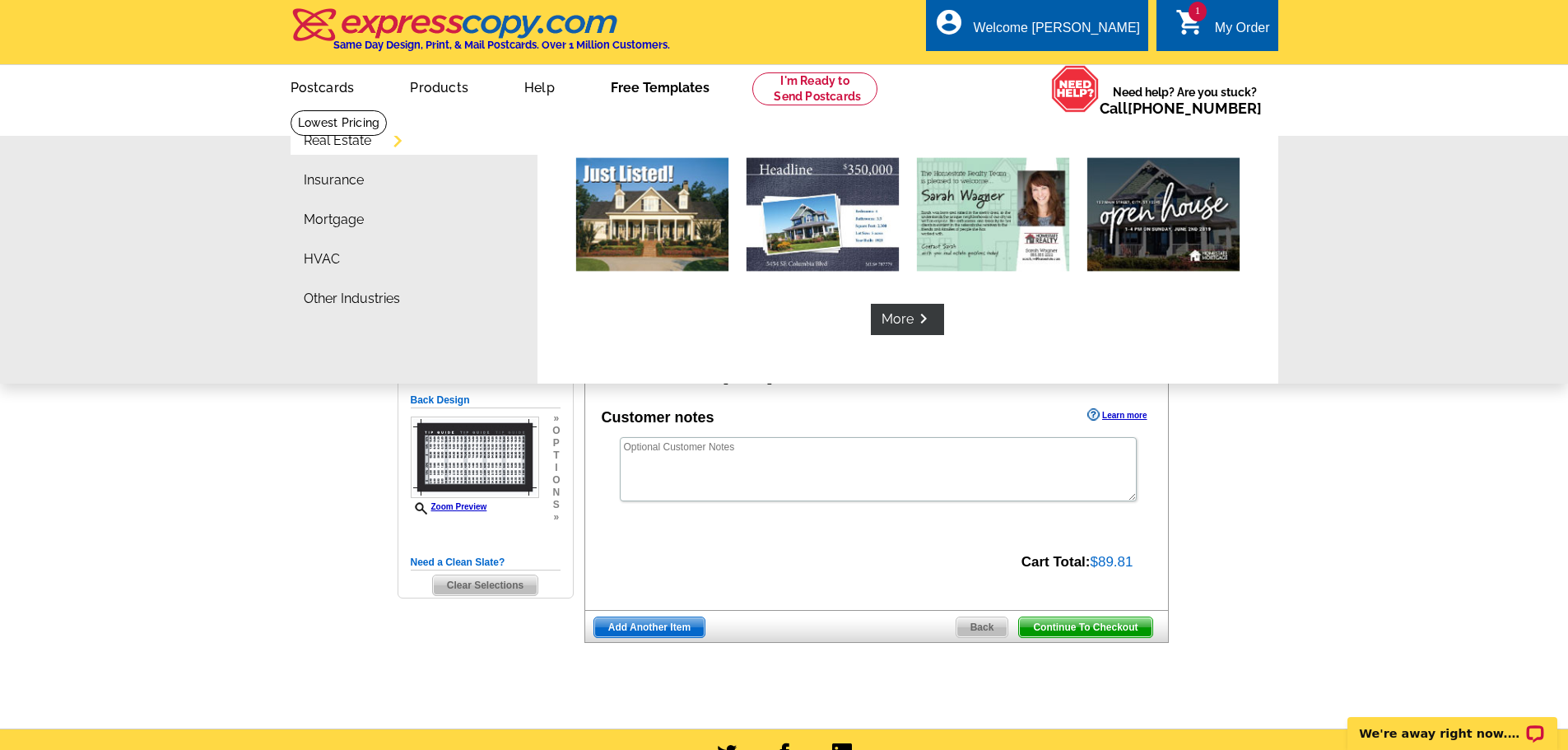
click at [642, 86] on link "Free Templates" at bounding box center [660, 86] width 152 height 39
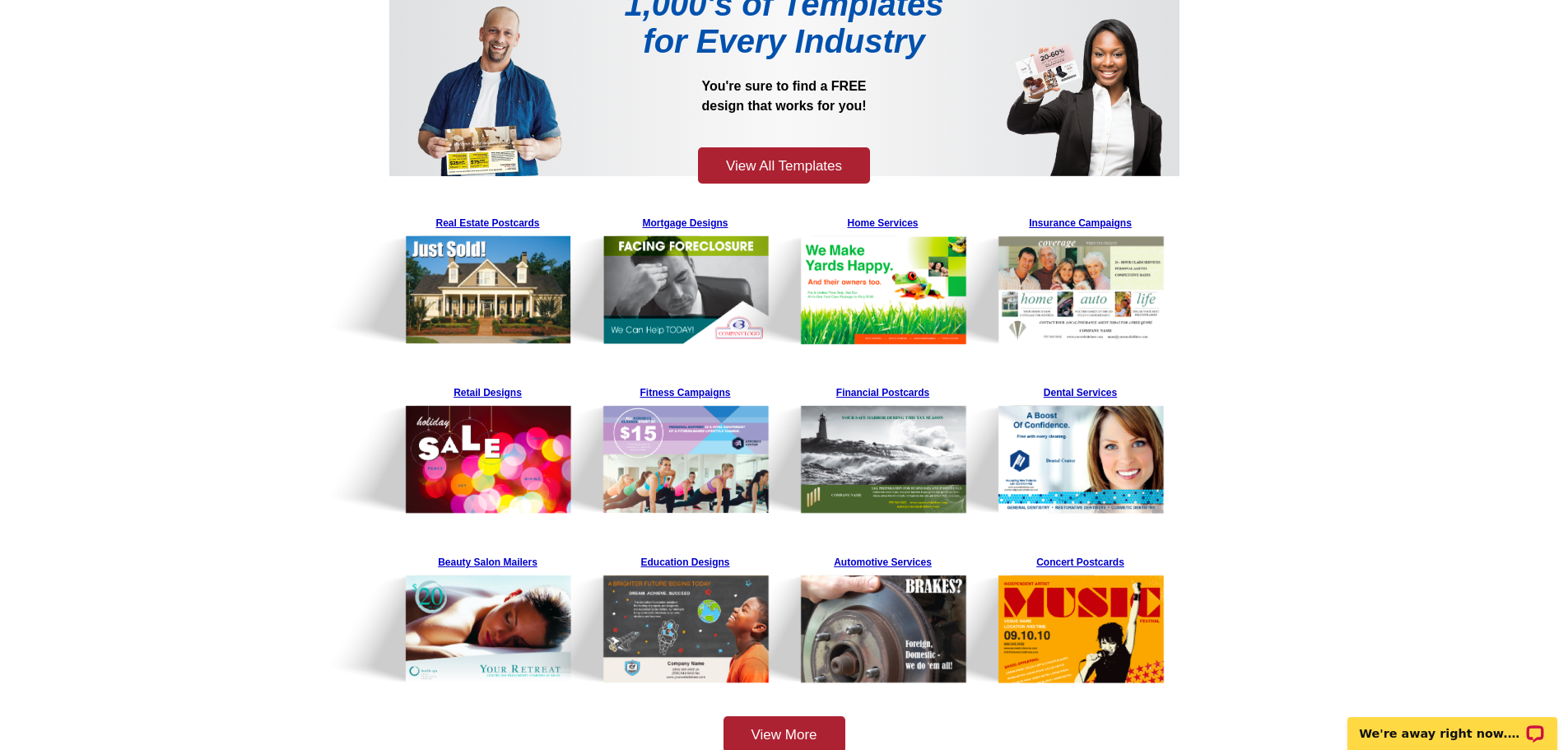
scroll to position [165, 0]
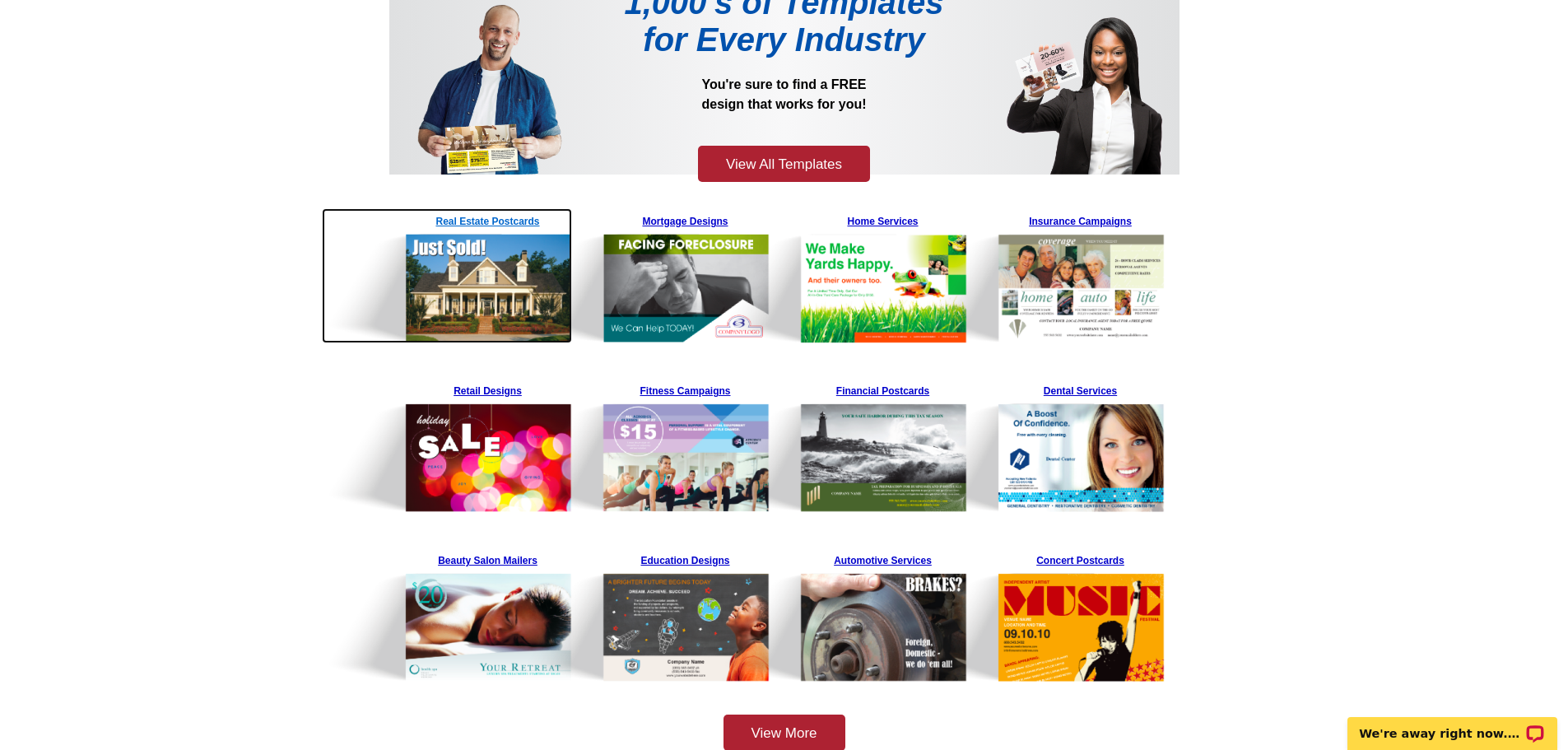
click at [469, 221] on img at bounding box center [447, 276] width 251 height 135
click at [465, 222] on img at bounding box center [447, 276] width 251 height 135
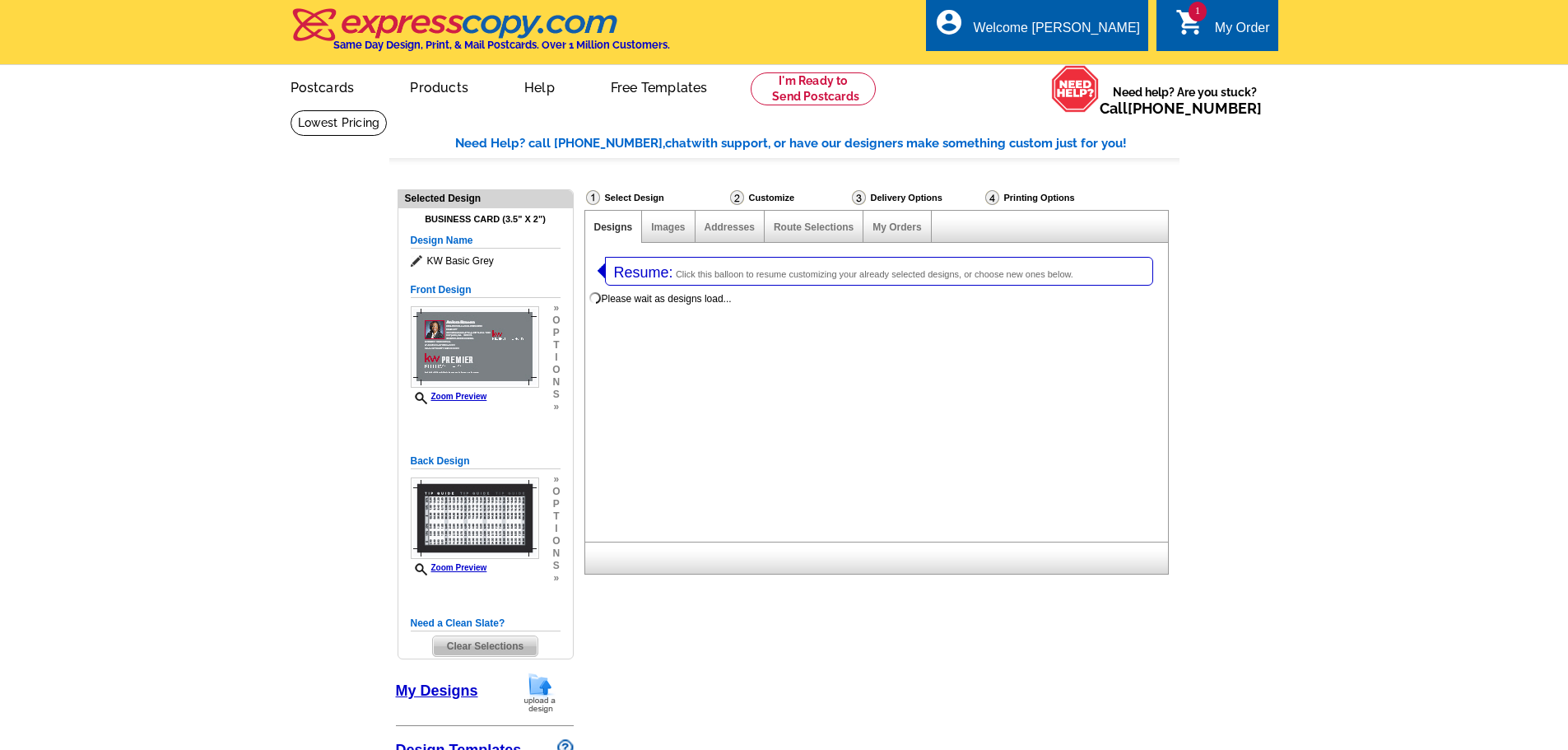
select select "3"
select select "5"
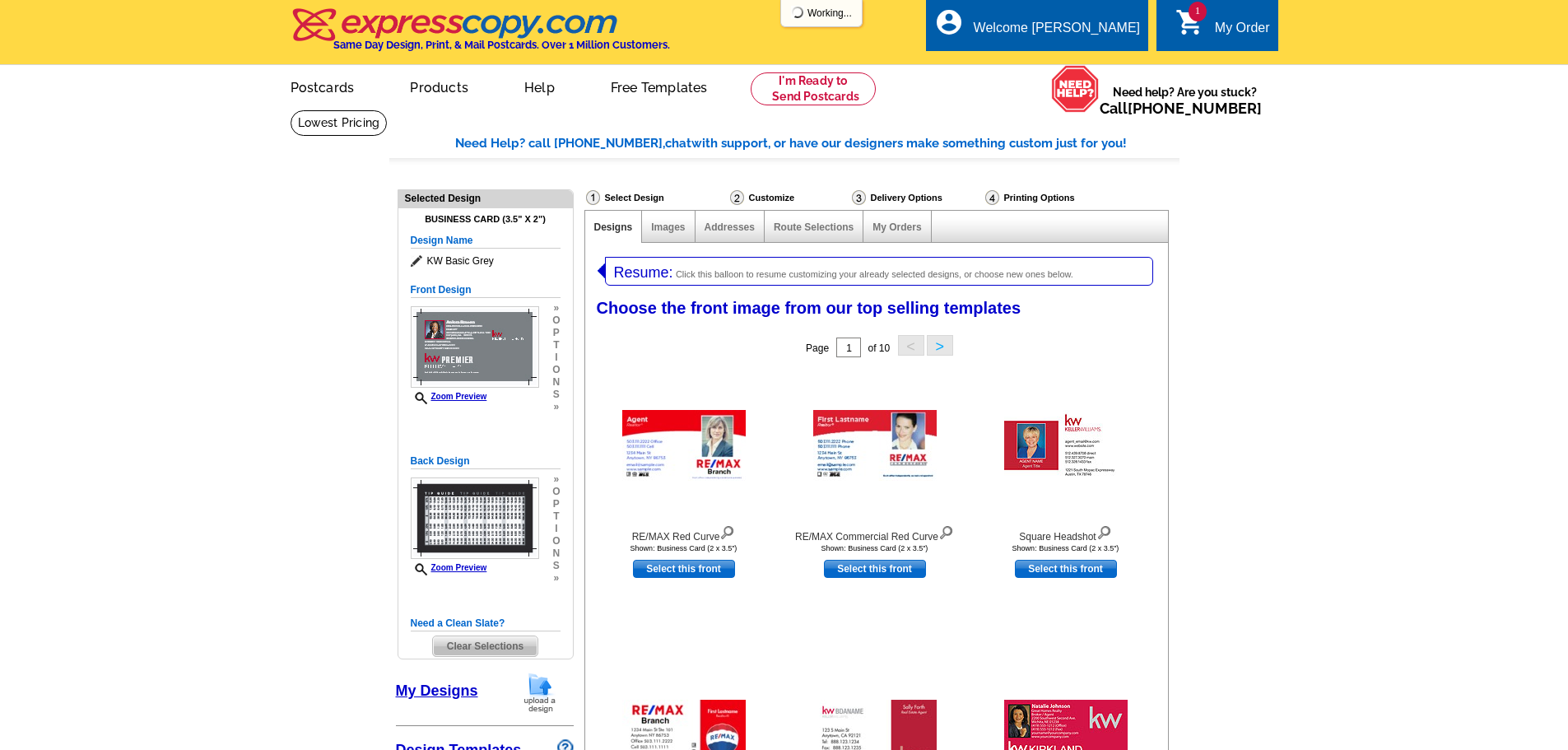
select select "785"
click at [653, 224] on link "Images" at bounding box center [668, 227] width 34 height 12
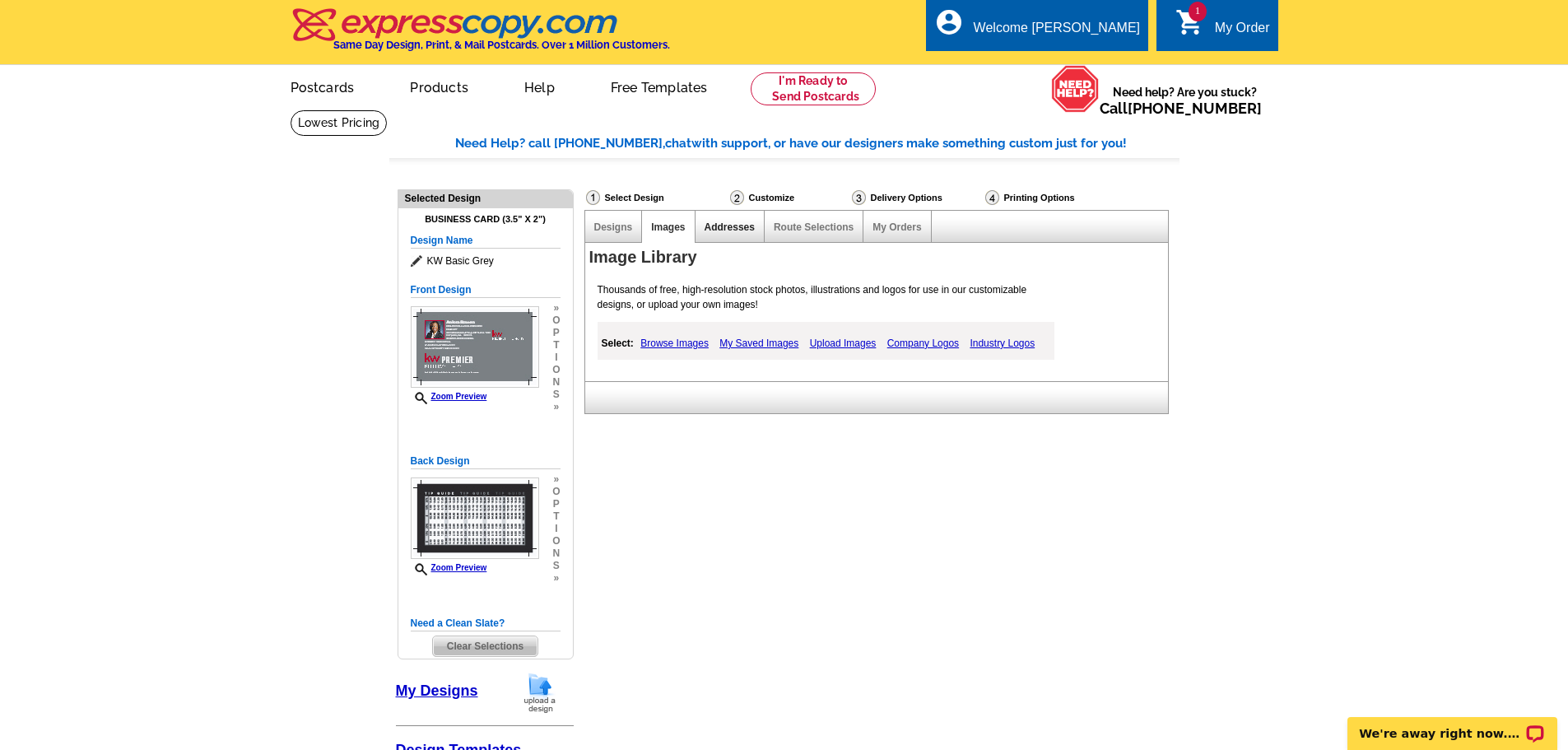
click at [729, 232] on link "Addresses" at bounding box center [729, 227] width 51 height 12
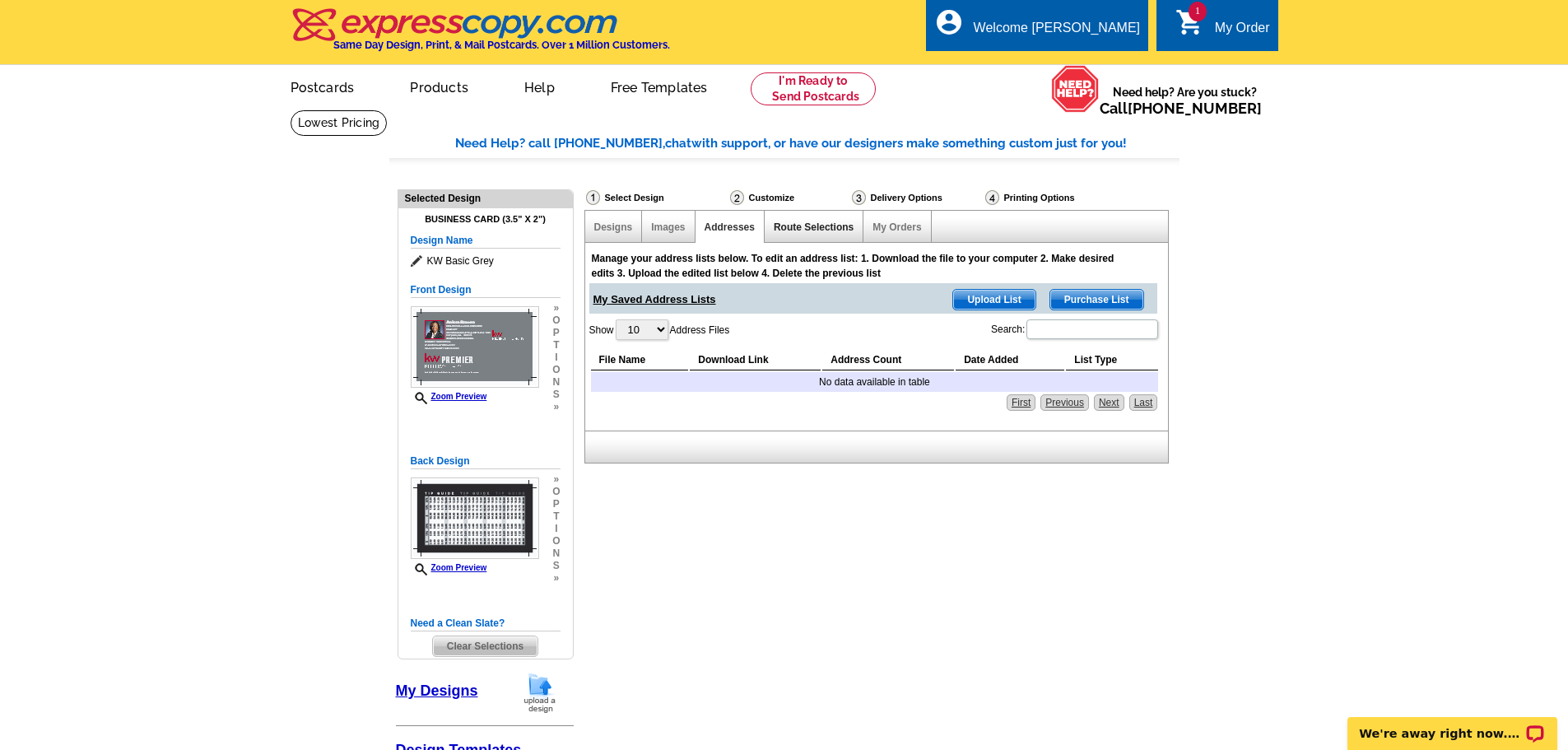
click at [830, 227] on link "Route Selections" at bounding box center [814, 227] width 80 height 12
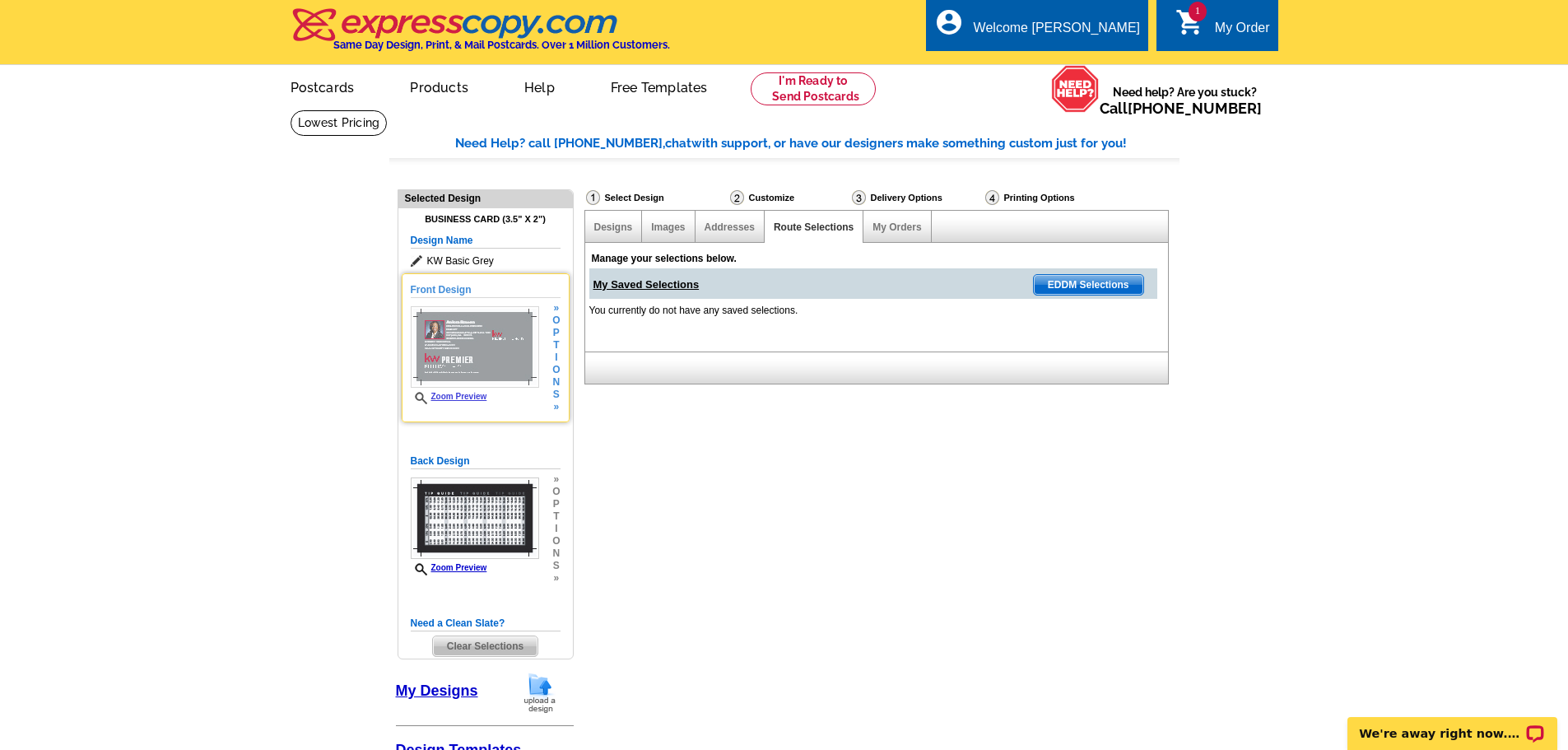
click at [477, 353] on img at bounding box center [475, 347] width 129 height 82
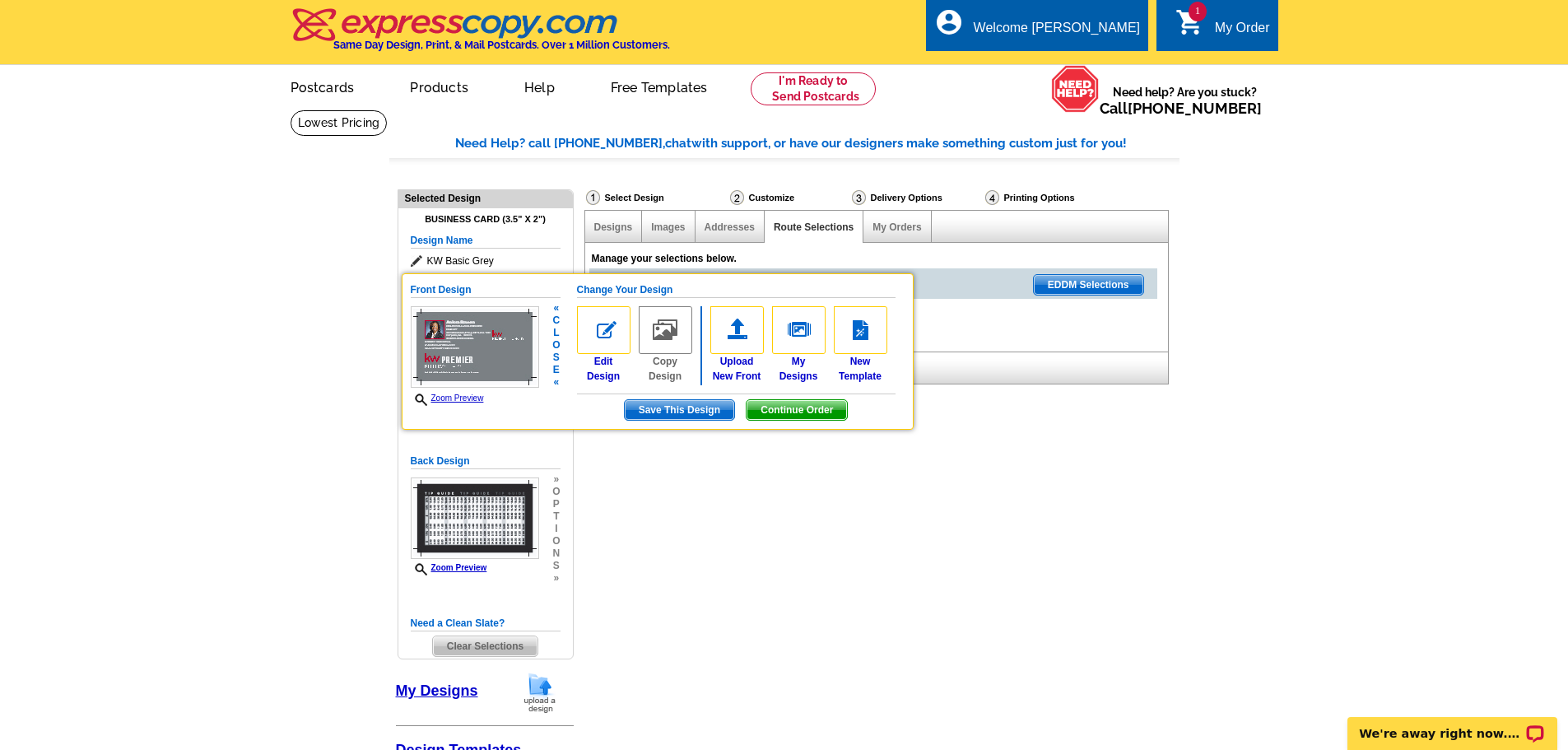
click at [448, 400] on link "Zoom Preview" at bounding box center [447, 398] width 74 height 9
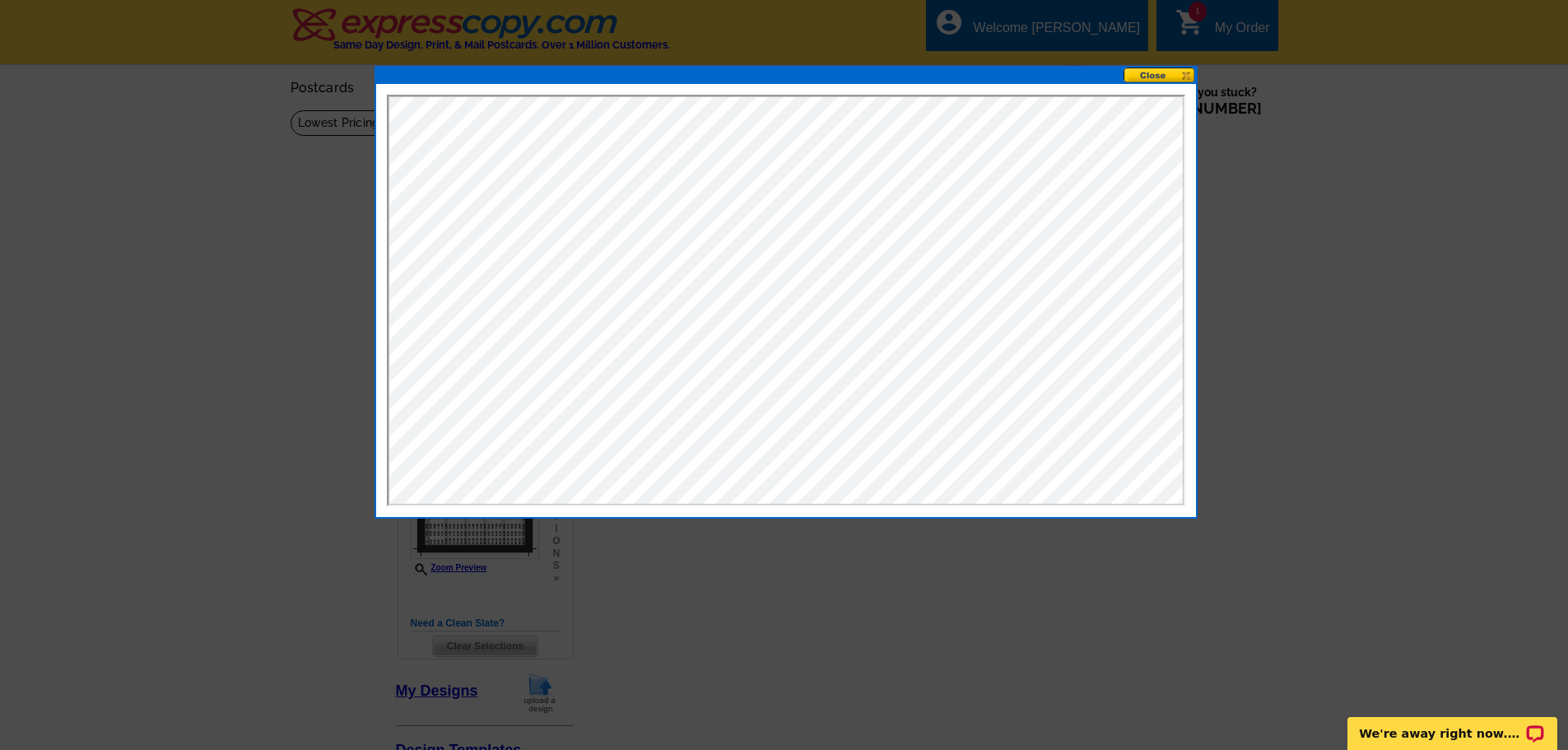
click at [1162, 71] on button at bounding box center [1160, 75] width 73 height 16
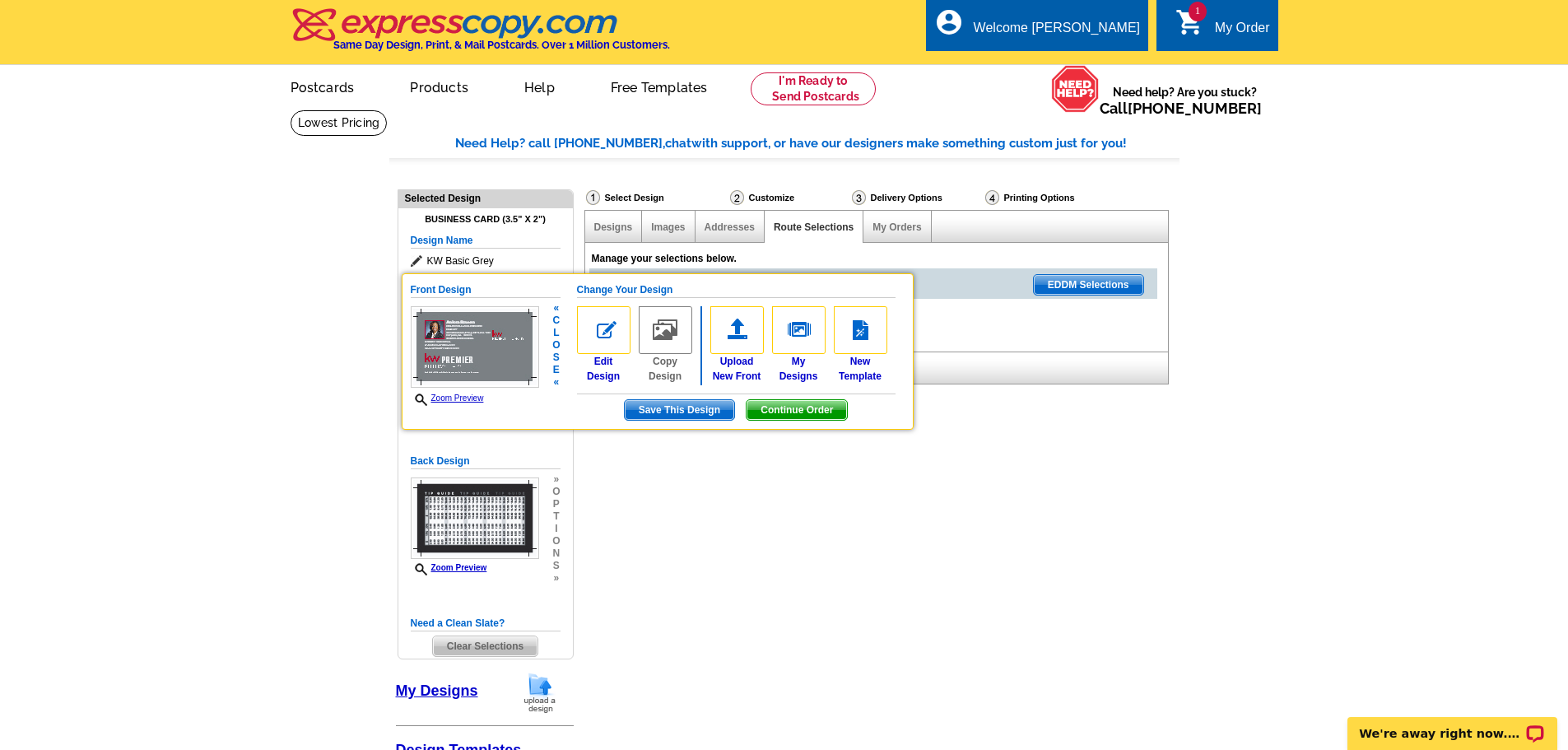
click at [468, 399] on link "Zoom Preview" at bounding box center [447, 398] width 74 height 9
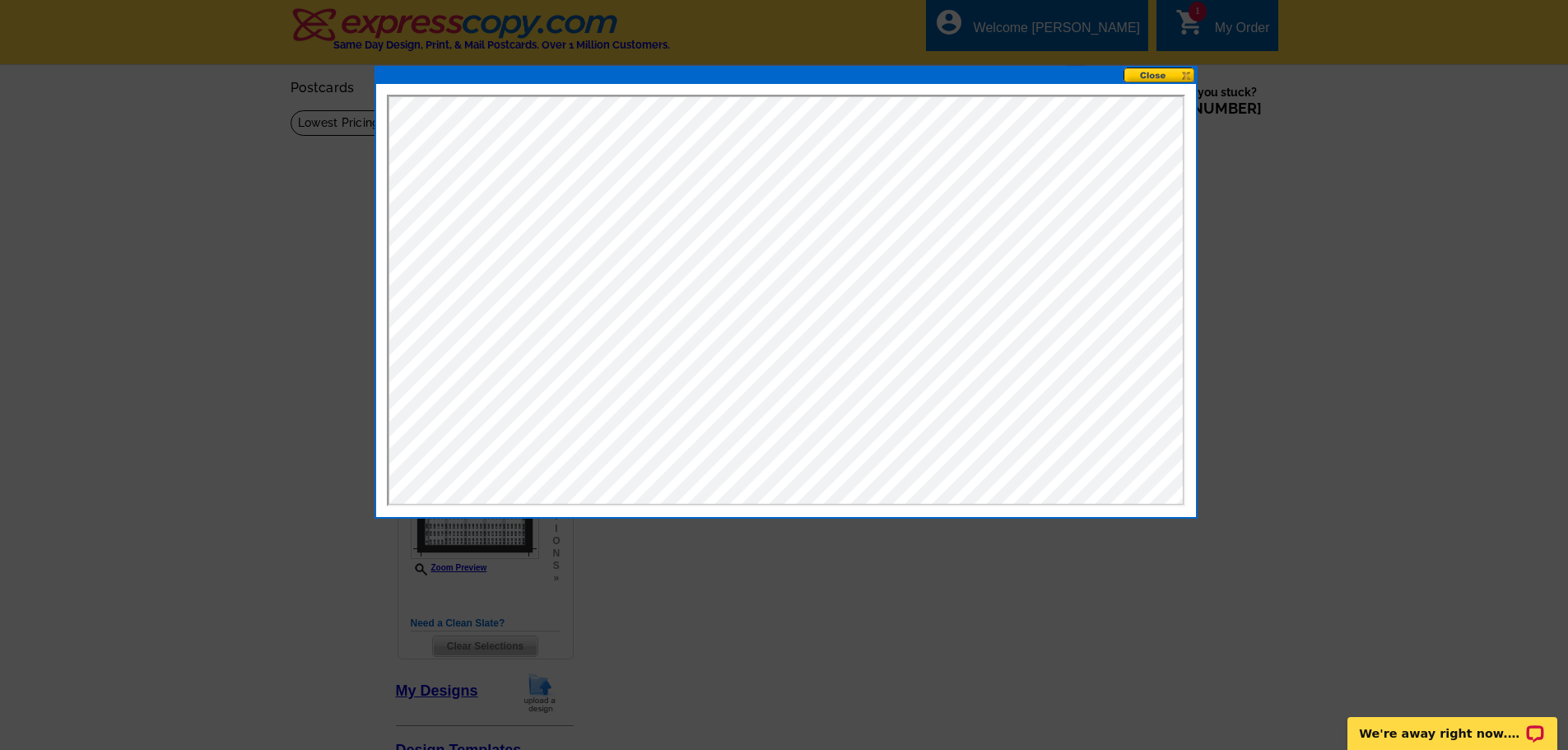
click at [1142, 75] on button at bounding box center [1160, 75] width 73 height 16
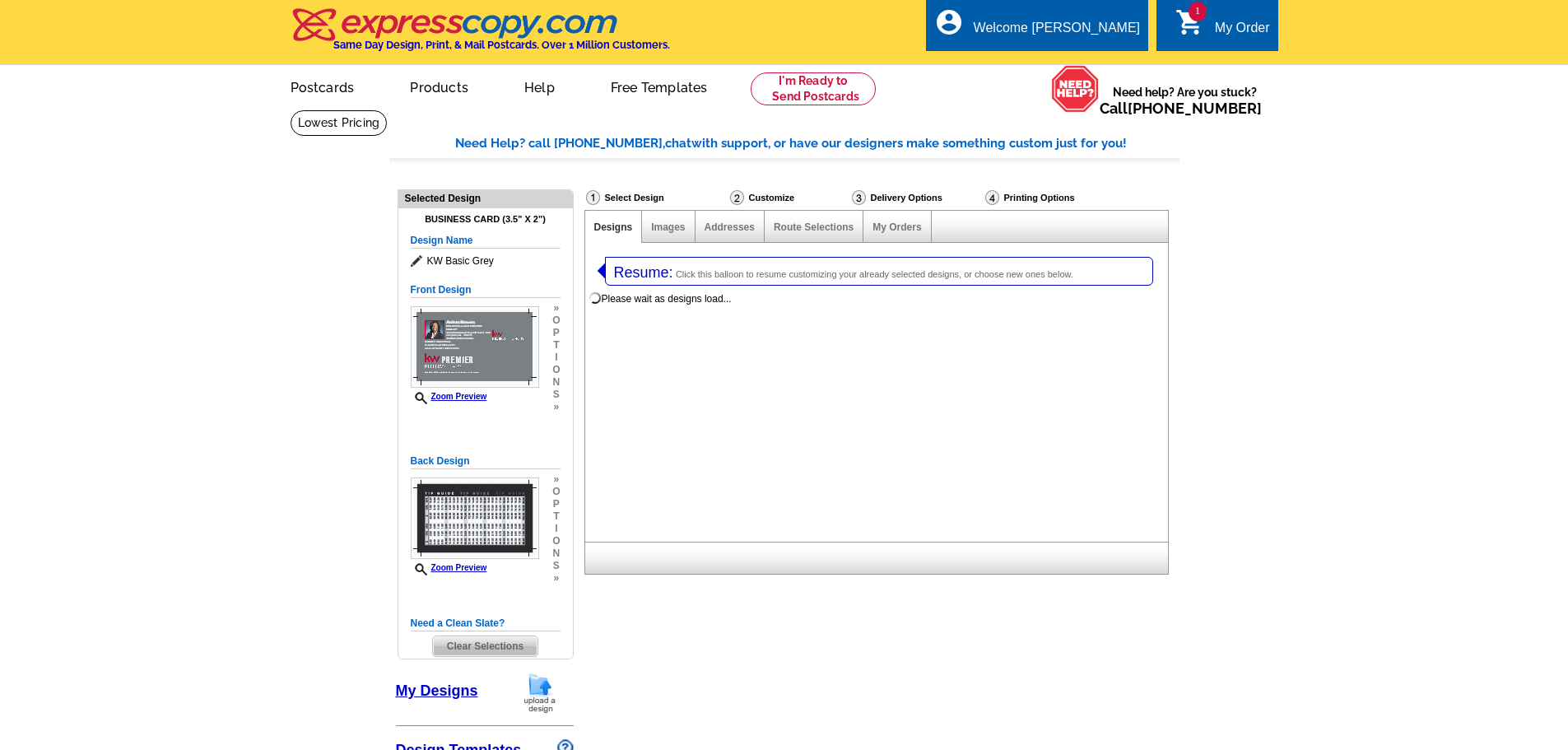
select select "3"
select select "5"
select select "785"
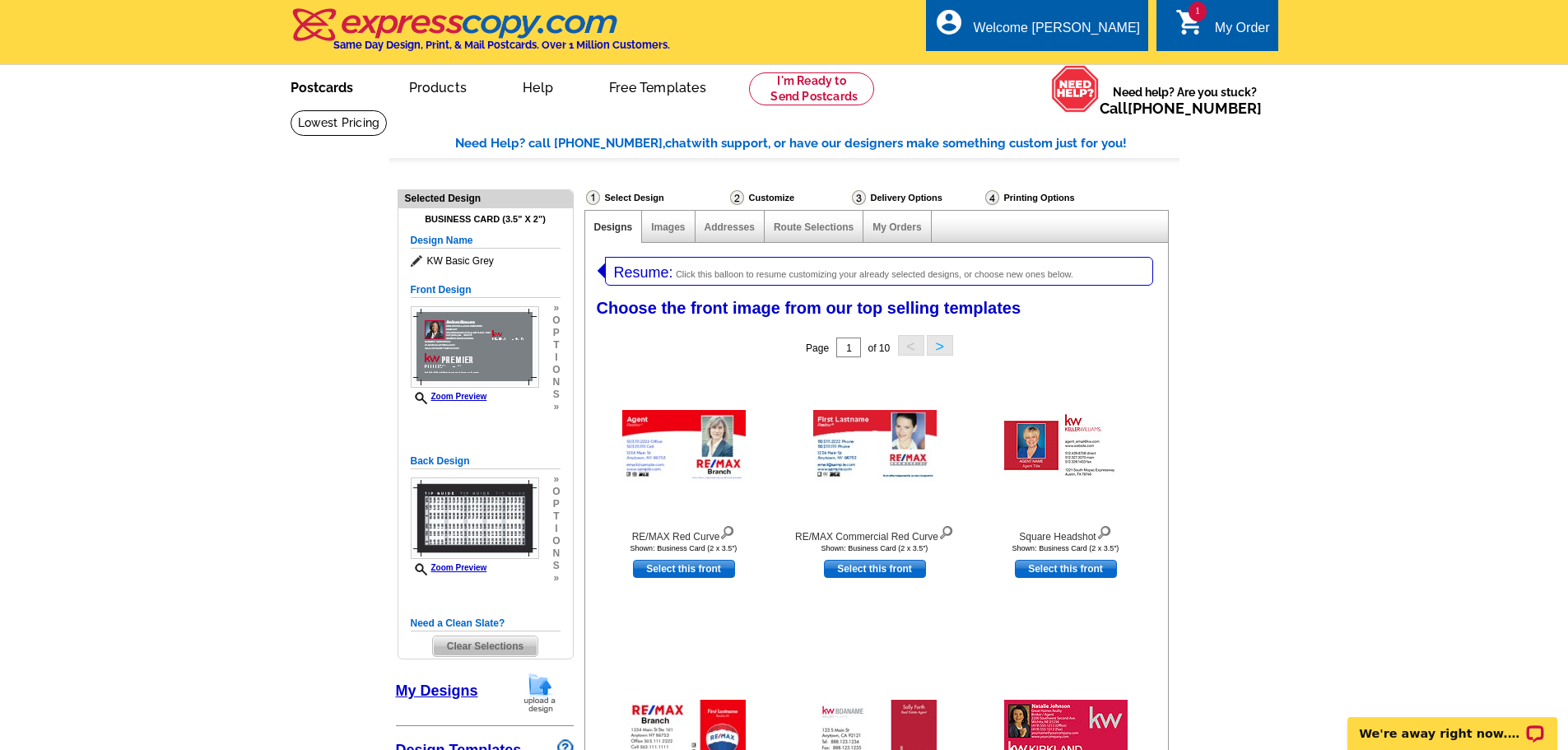
click at [324, 85] on link "Postcards" at bounding box center [322, 86] width 115 height 39
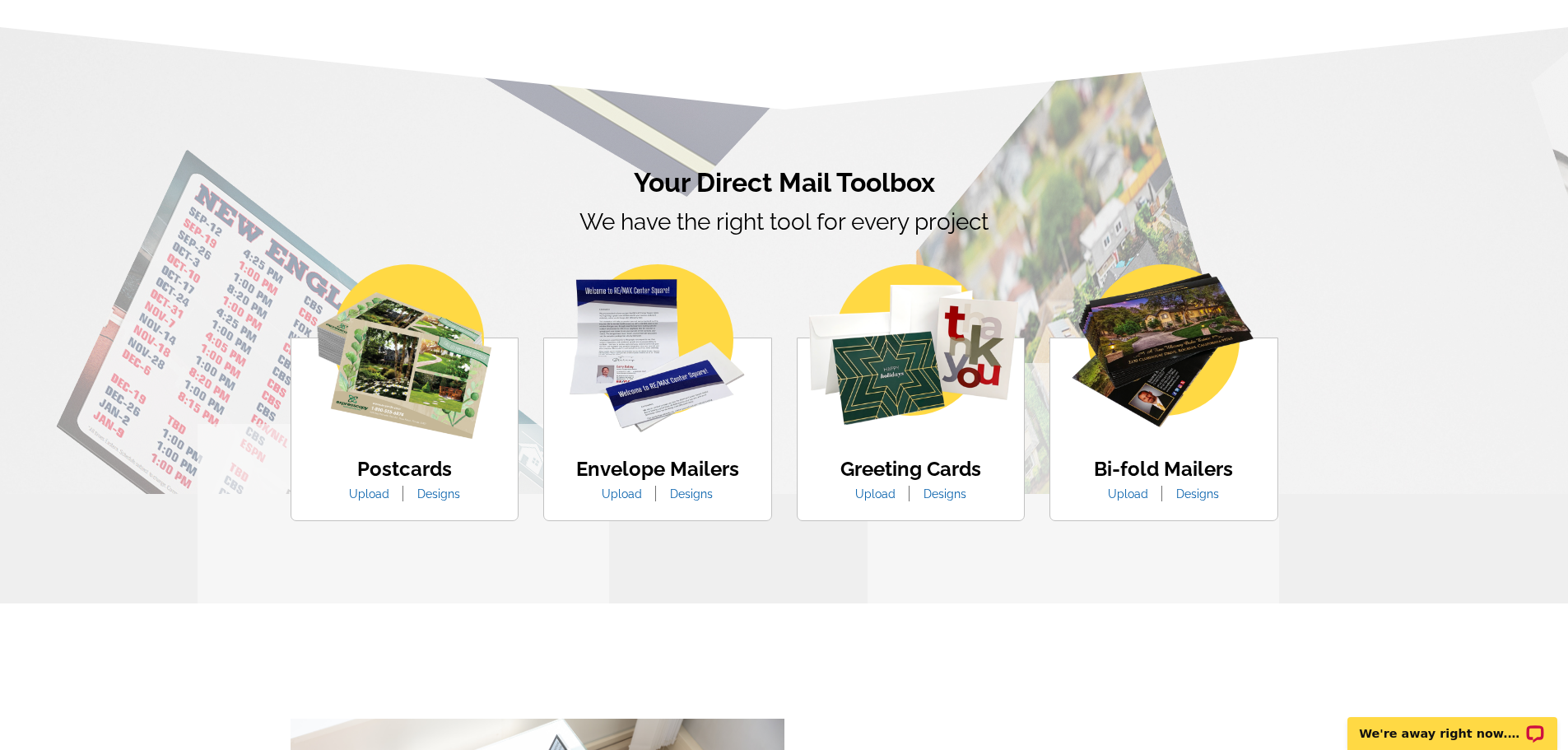
scroll to position [824, 0]
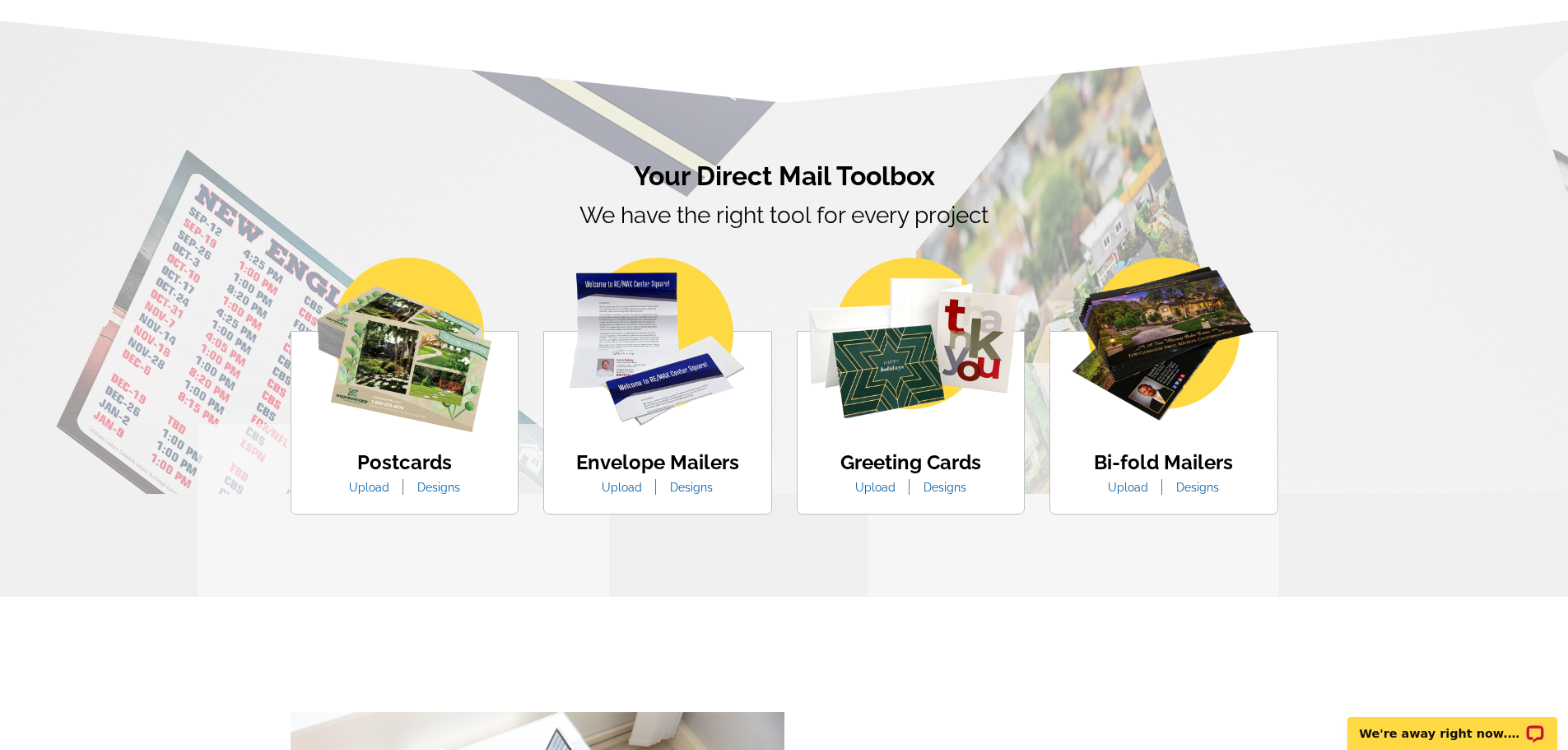
click at [1154, 364] on img at bounding box center [1163, 340] width 187 height 165
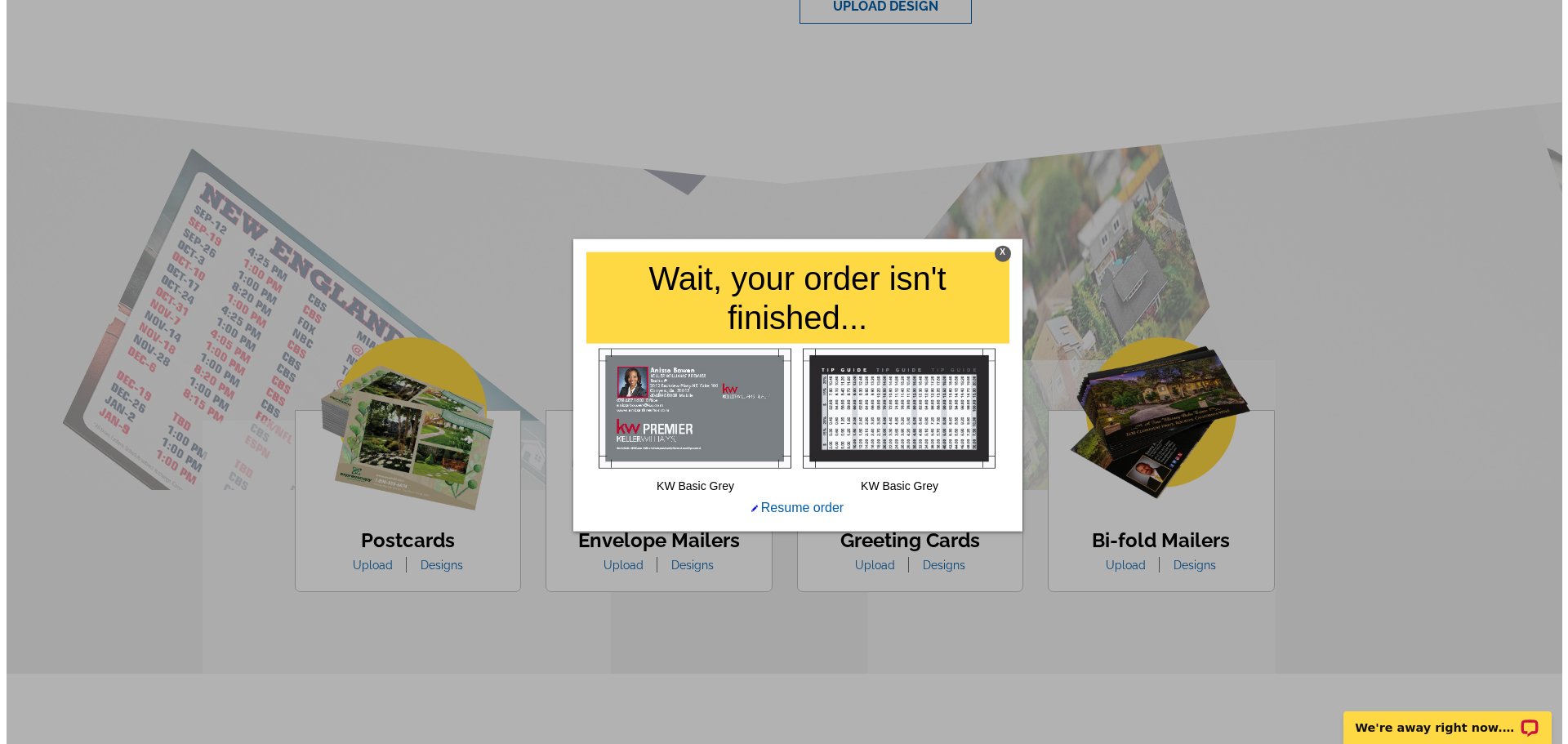
scroll to position [734, 0]
